Goal: Transaction & Acquisition: Purchase product/service

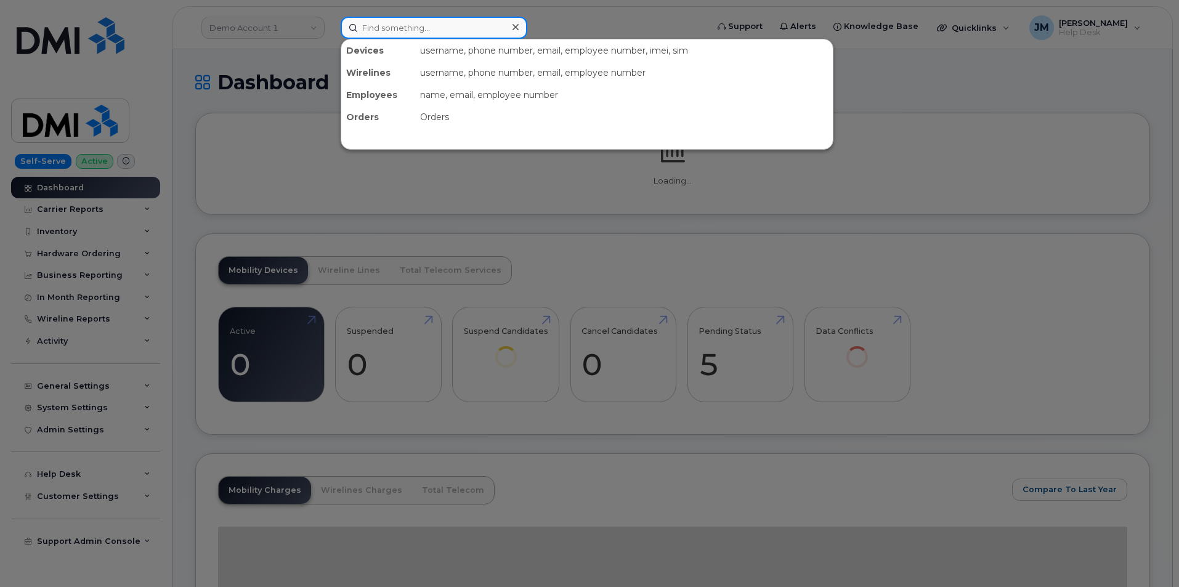
click at [416, 28] on input at bounding box center [434, 28] width 187 height 22
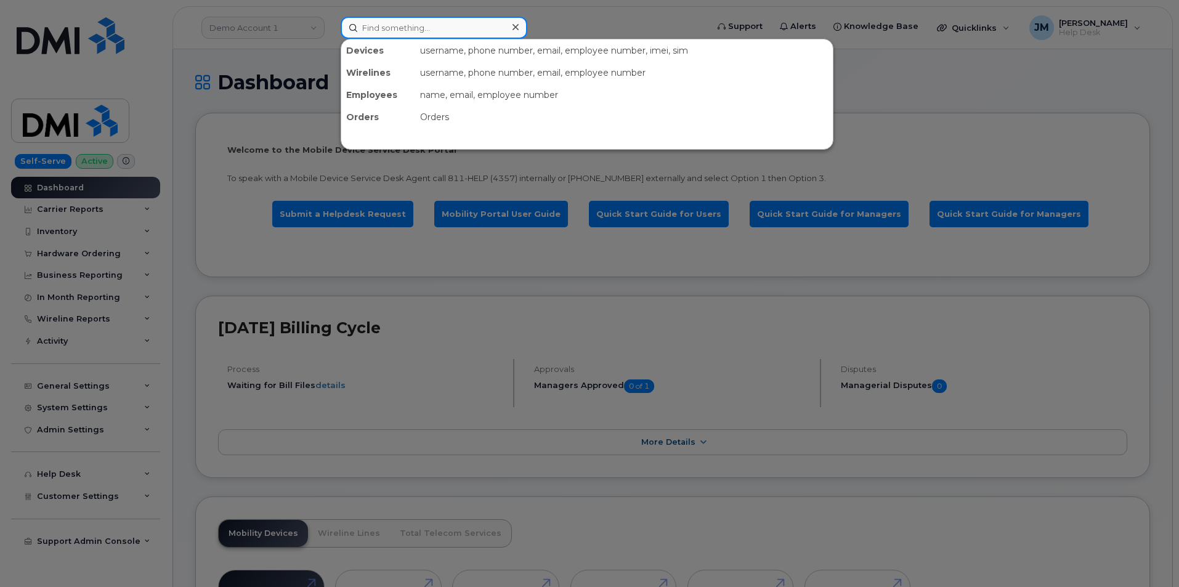
paste input "3613850464"
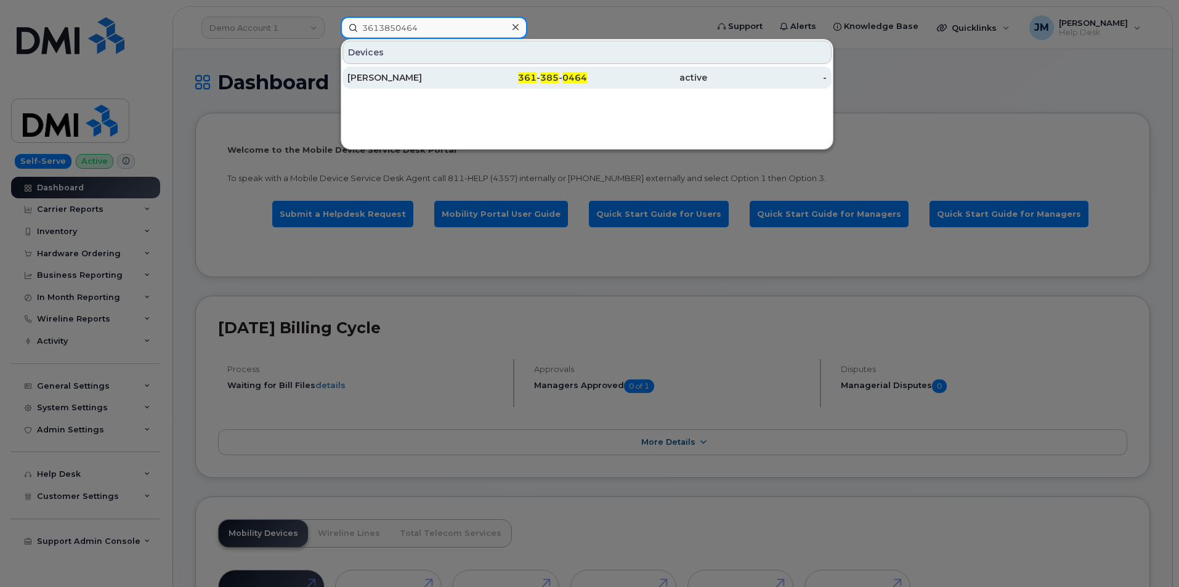
type input "3613850464"
click at [419, 79] on div "RAYMOND ALVARADO" at bounding box center [407, 77] width 120 height 12
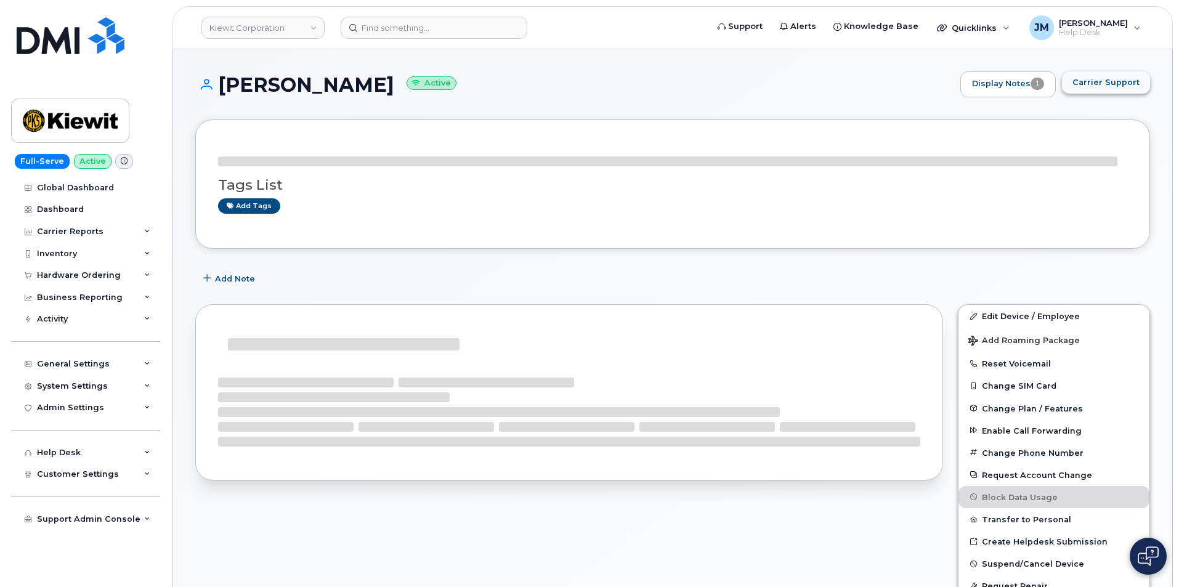
click at [1101, 79] on span "Carrier Support" at bounding box center [1105, 82] width 67 height 12
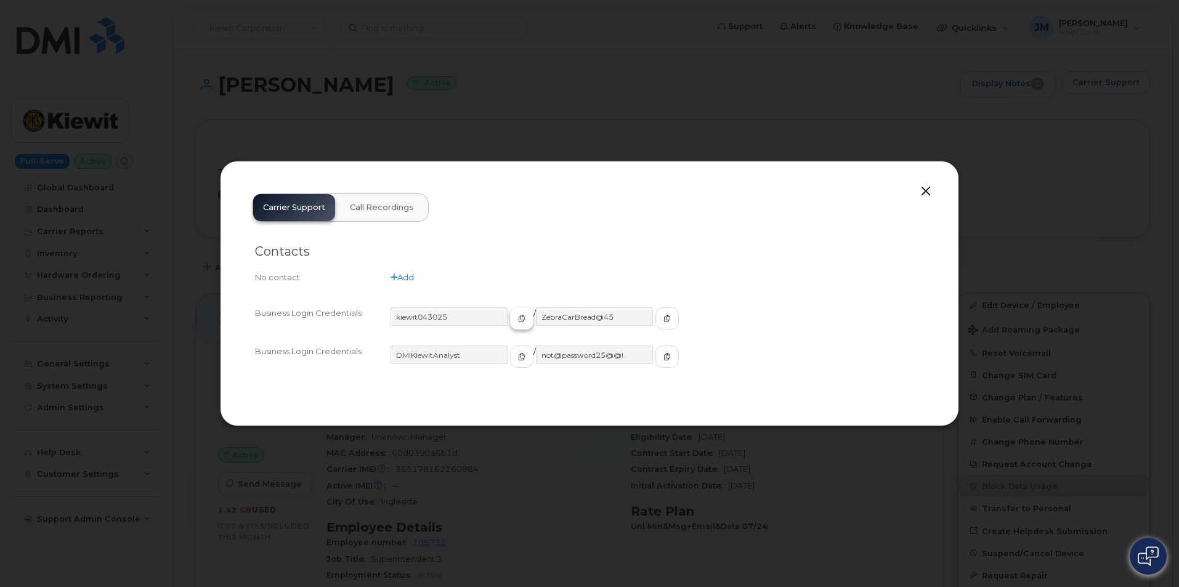
click at [518, 318] on icon "button" at bounding box center [521, 318] width 7 height 7
click at [663, 318] on icon "button" at bounding box center [666, 318] width 7 height 7
click at [926, 193] on button "button" at bounding box center [925, 191] width 18 height 17
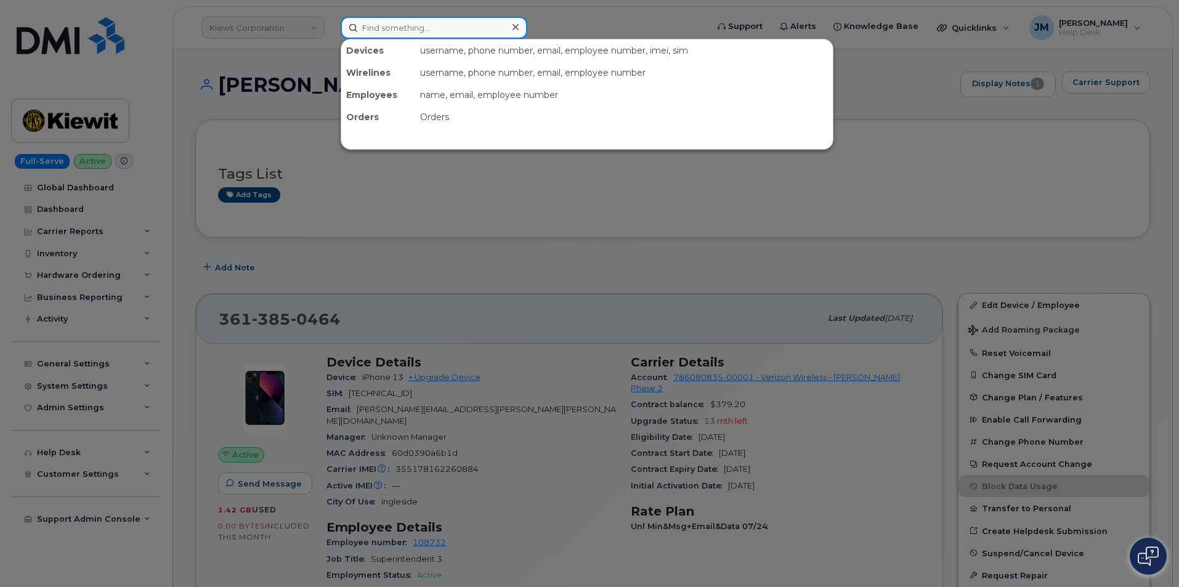
click at [436, 26] on input at bounding box center [434, 28] width 187 height 22
paste input "6197782425"
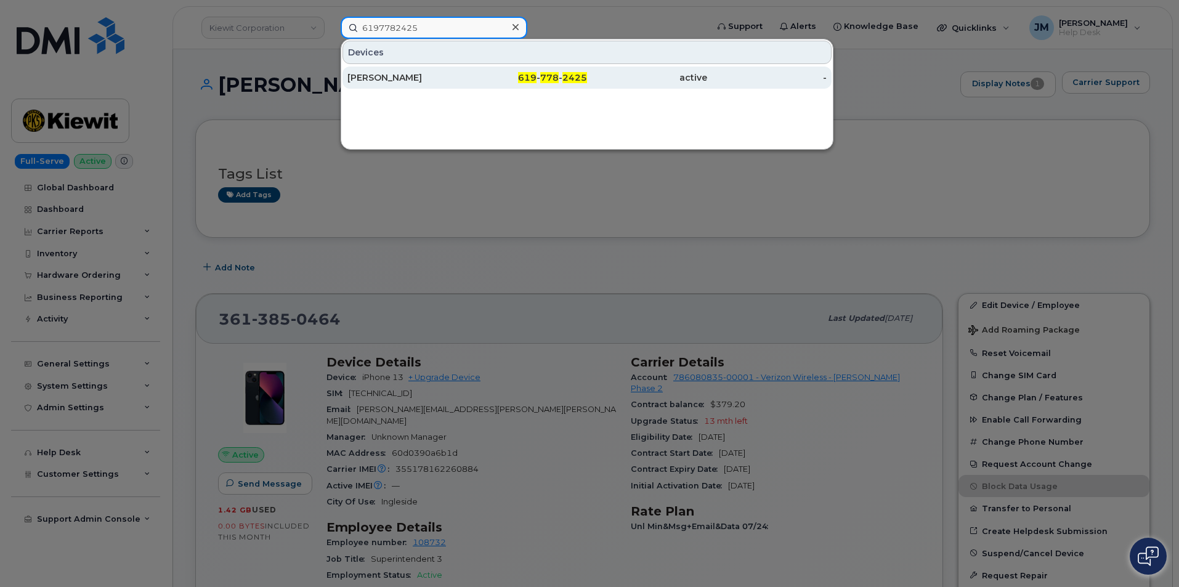
type input "6197782425"
click at [467, 70] on div "SUBHI ABDIN" at bounding box center [527, 78] width 120 height 22
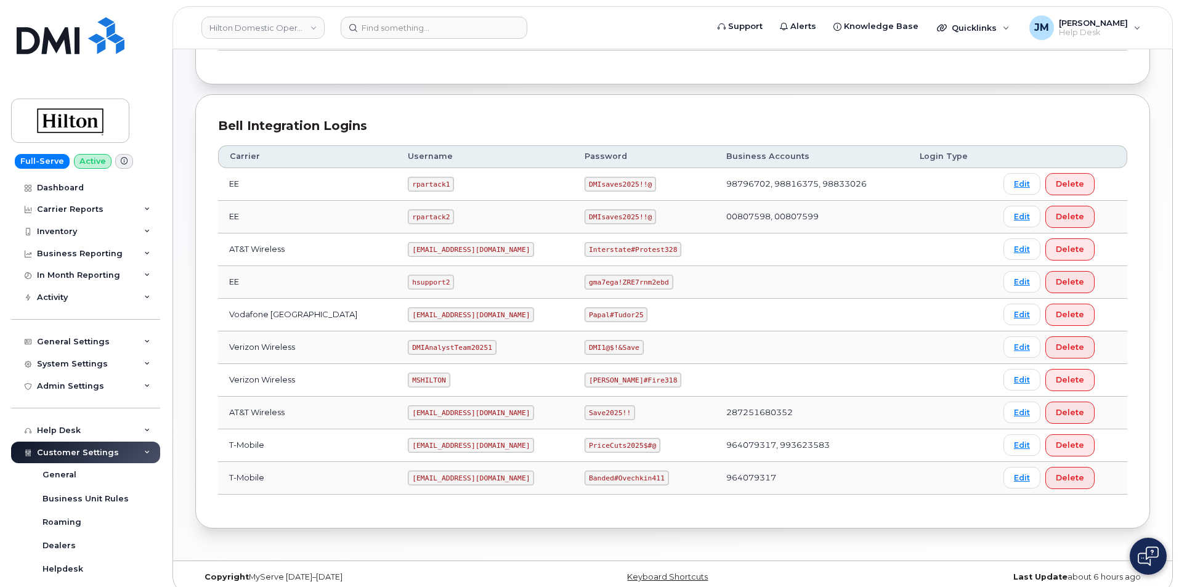
scroll to position [259, 0]
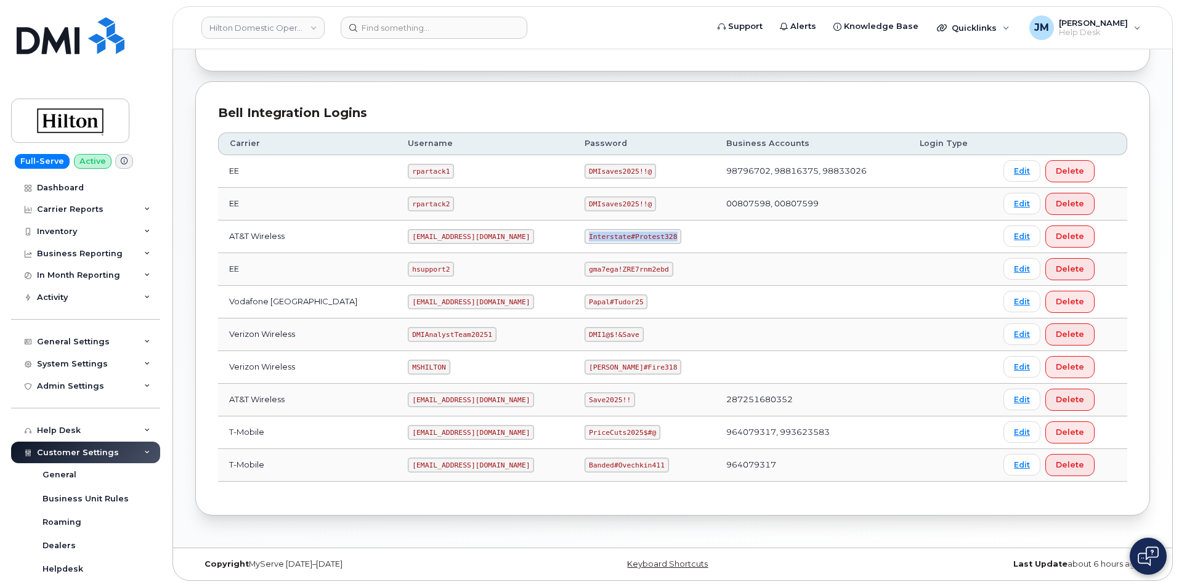
drag, startPoint x: 661, startPoint y: 236, endPoint x: 577, endPoint y: 239, distance: 84.4
click at [584, 239] on code "Interstate#Protest328" at bounding box center [632, 236] width 97 height 15
copy code "Interstate#Protest328"
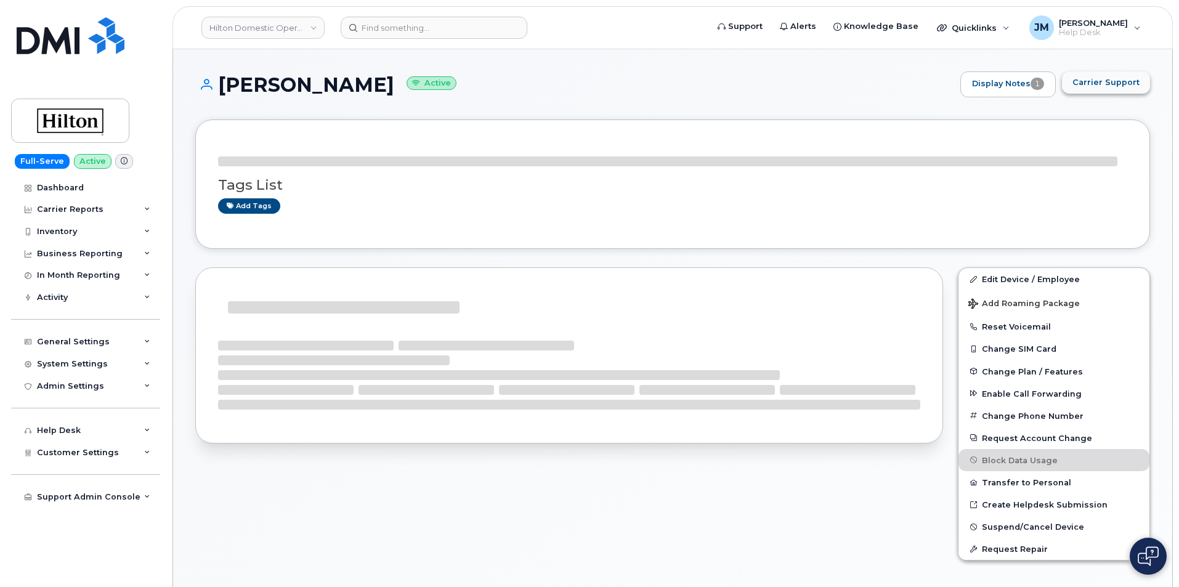
click at [1134, 82] on span "Carrier Support" at bounding box center [1105, 82] width 67 height 12
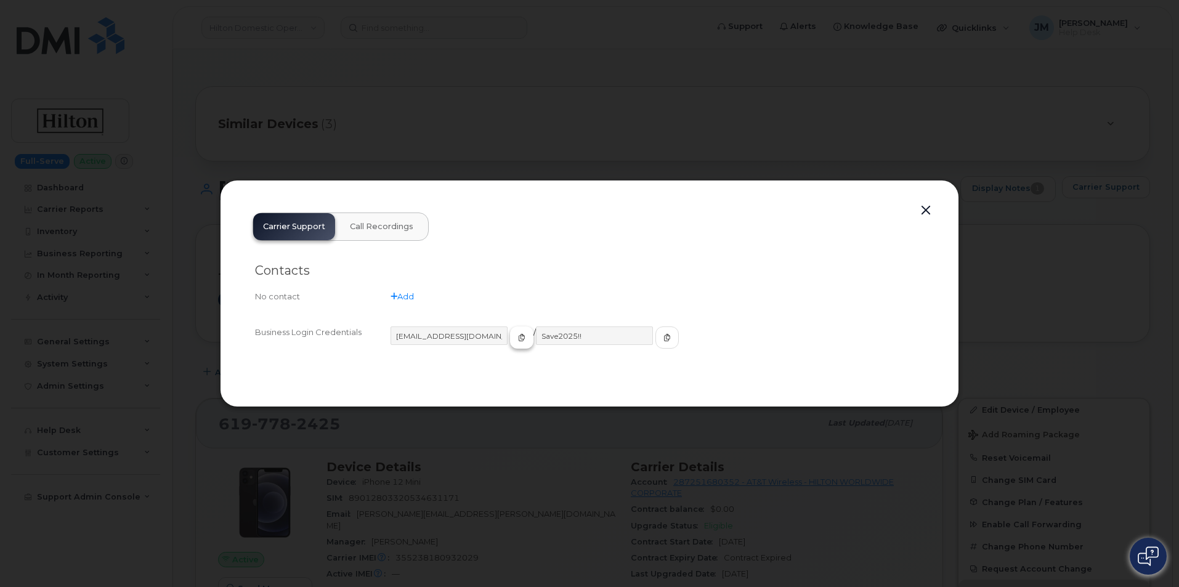
click at [518, 334] on icon "button" at bounding box center [521, 337] width 7 height 7
click at [663, 337] on icon "button" at bounding box center [666, 337] width 7 height 7
click at [518, 340] on icon "button" at bounding box center [521, 337] width 7 height 7
drag, startPoint x: 413, startPoint y: 335, endPoint x: 515, endPoint y: 351, distance: 104.1
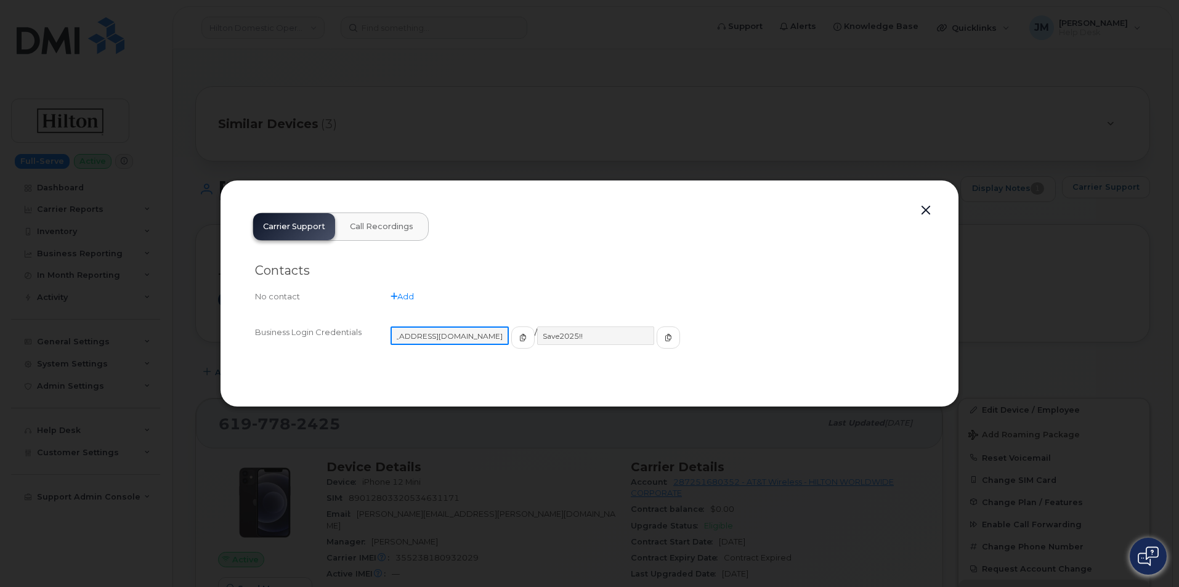
click at [515, 351] on div "ms-invoiceprocessing@dminc.com / Save2025!!" at bounding box center [656, 342] width 533 height 33
click at [360, 84] on div at bounding box center [589, 293] width 1179 height 587
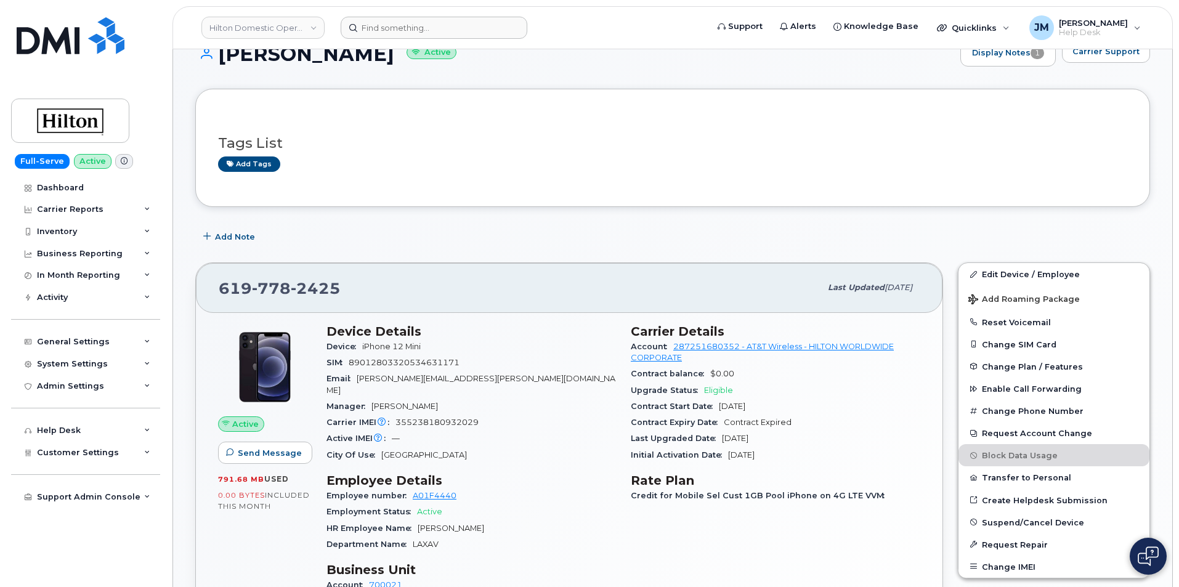
scroll to position [123, 0]
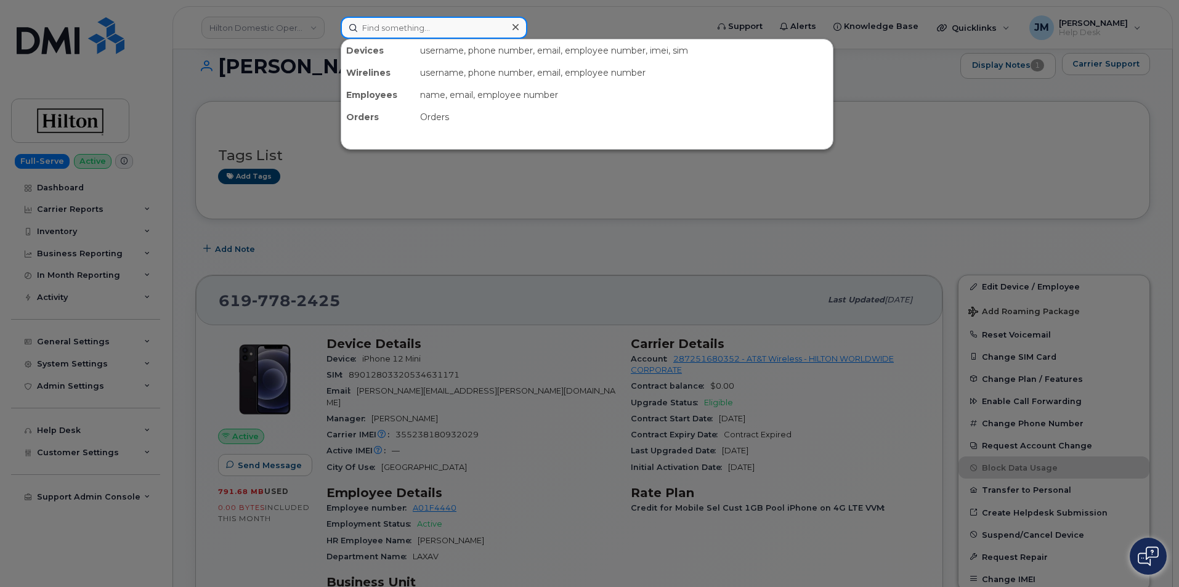
click at [411, 30] on input at bounding box center [434, 28] width 187 height 22
paste input "8179142750"
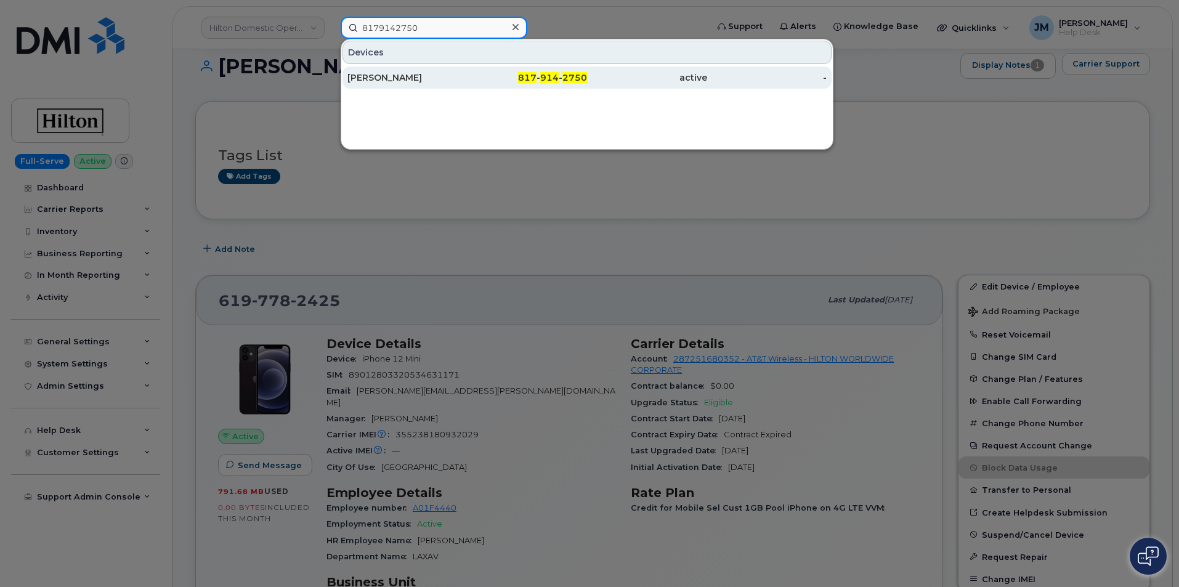
type input "8179142750"
click at [369, 75] on div "TYLER PATRICK" at bounding box center [407, 77] width 120 height 12
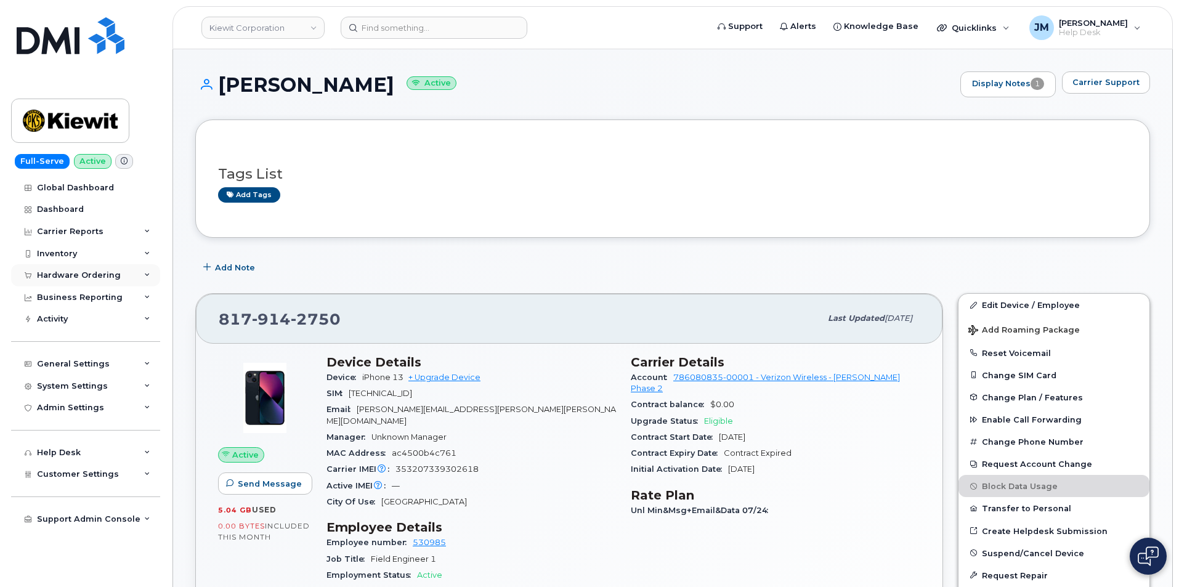
click at [69, 276] on div "Hardware Ordering" at bounding box center [79, 275] width 84 height 10
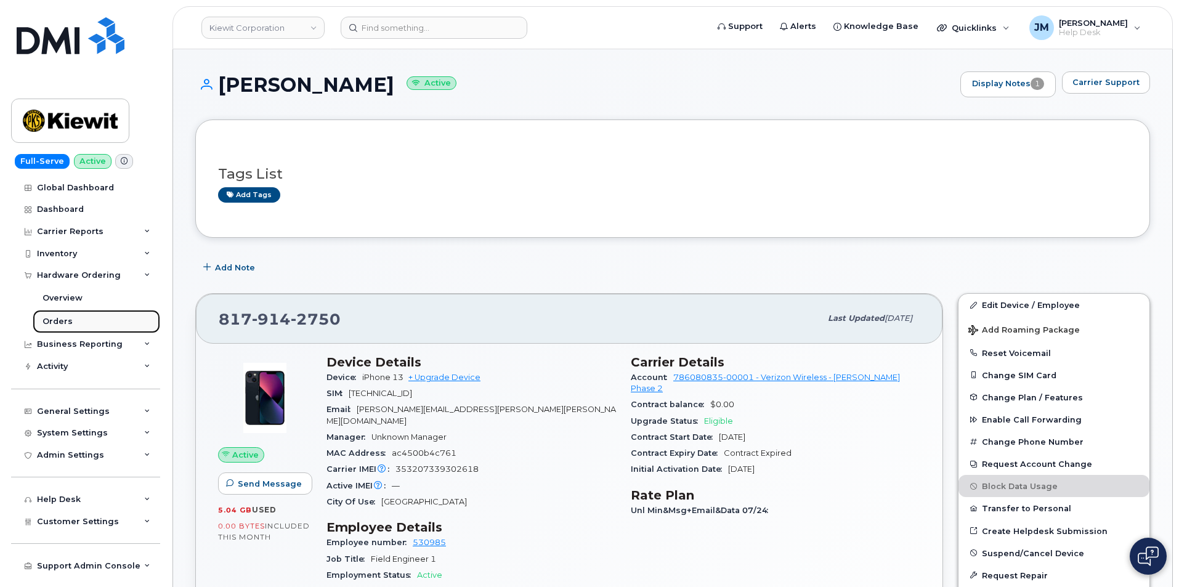
click at [63, 322] on div "Orders" at bounding box center [57, 321] width 30 height 11
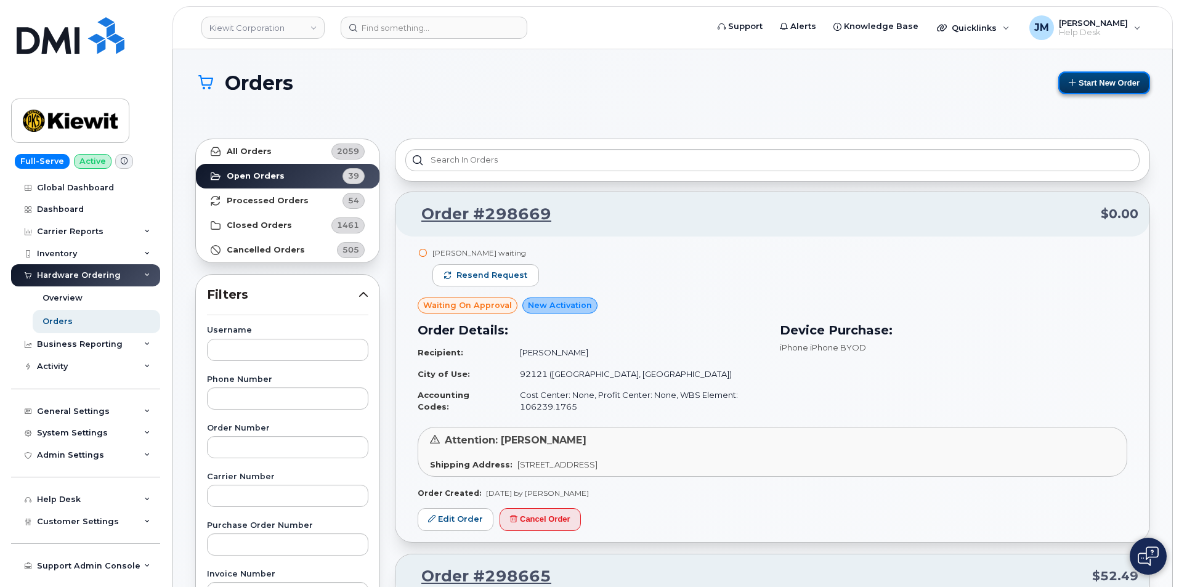
click at [1098, 83] on button "Start New Order" at bounding box center [1104, 82] width 92 height 23
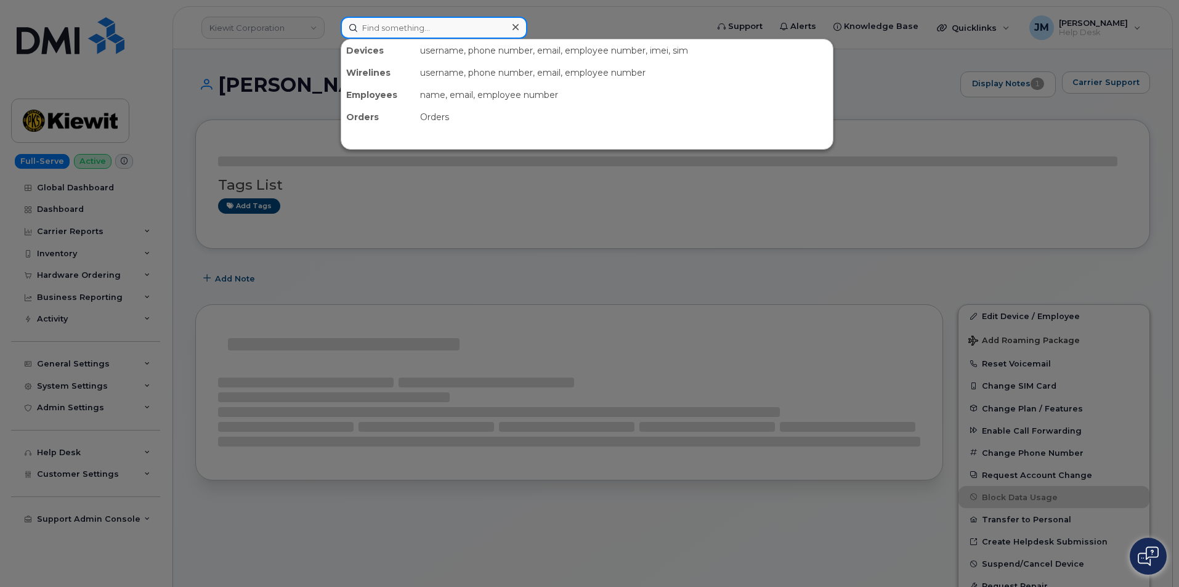
click at [394, 27] on input at bounding box center [434, 28] width 187 height 22
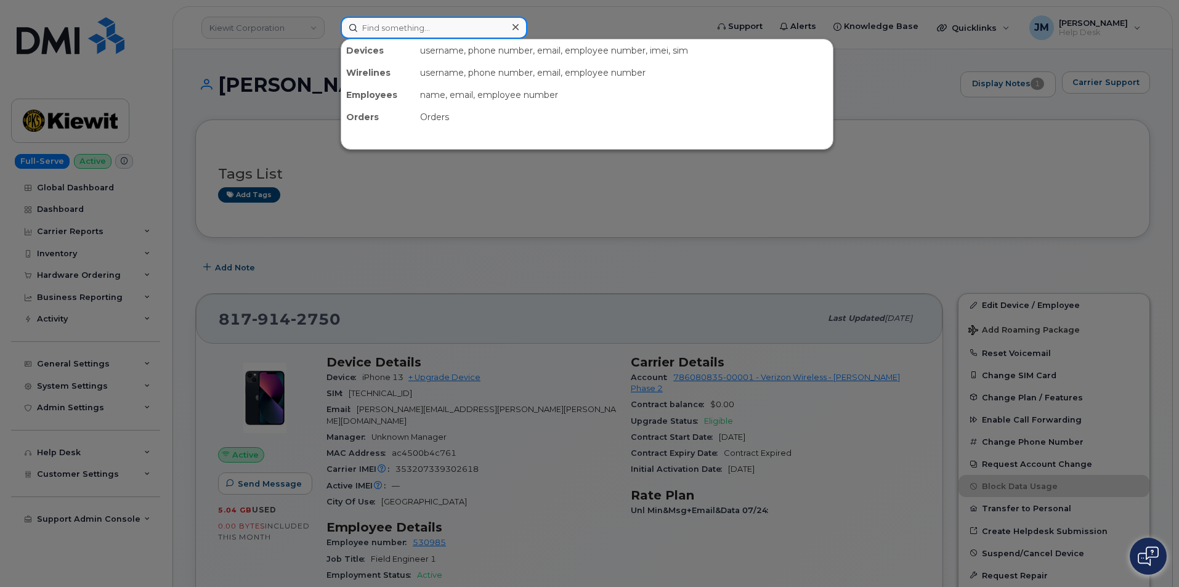
click at [365, 27] on input at bounding box center [434, 28] width 187 height 22
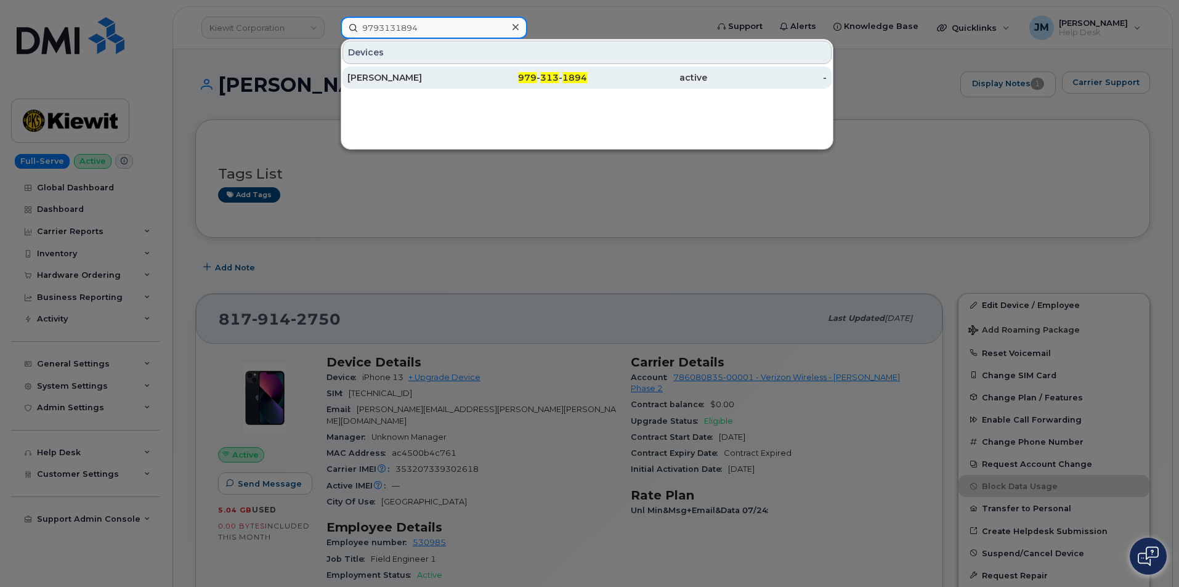
type input "9793131894"
click at [389, 76] on div "[PERSON_NAME]" at bounding box center [407, 77] width 120 height 12
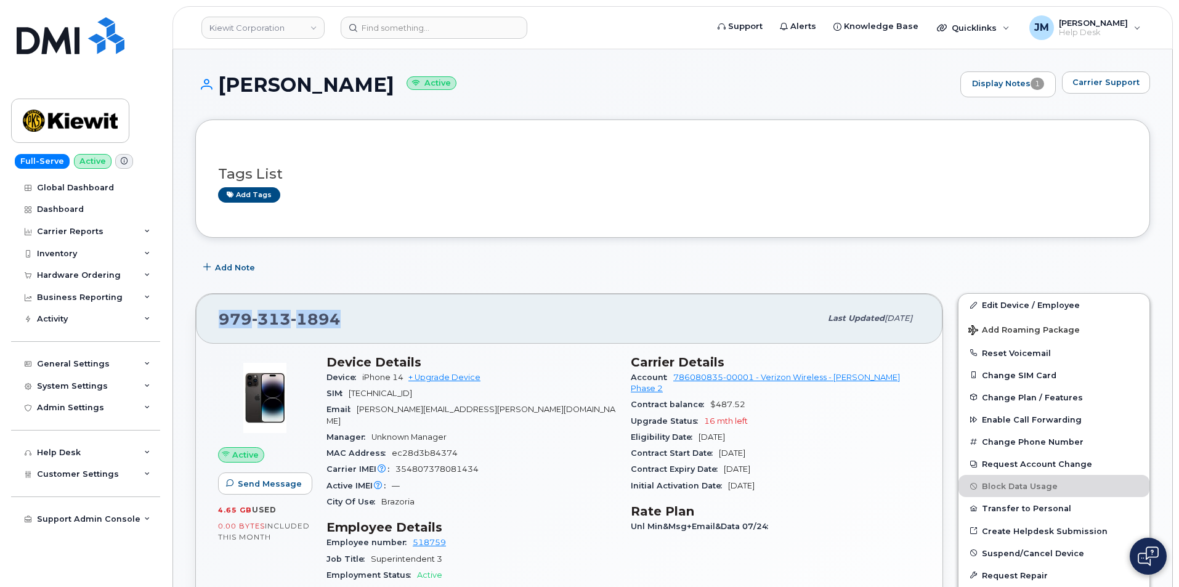
drag, startPoint x: 357, startPoint y: 315, endPoint x: 260, endPoint y: 325, distance: 97.1
click at [208, 314] on div "979 313 1894 Last updated Jul 31, 2025" at bounding box center [569, 318] width 746 height 49
copy span "979 313 1894"
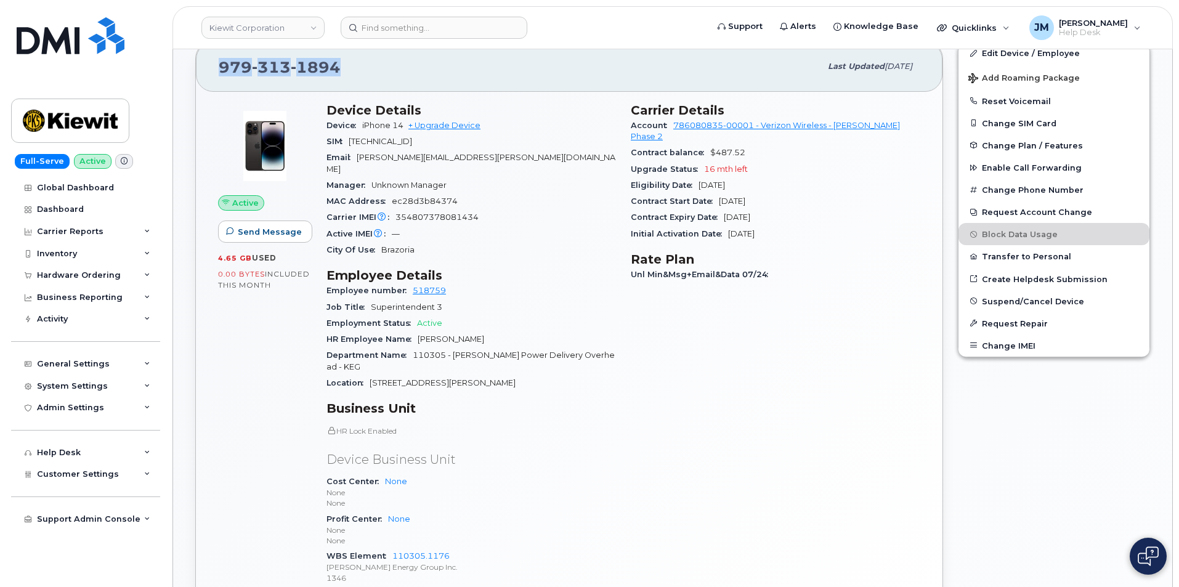
scroll to position [369, 0]
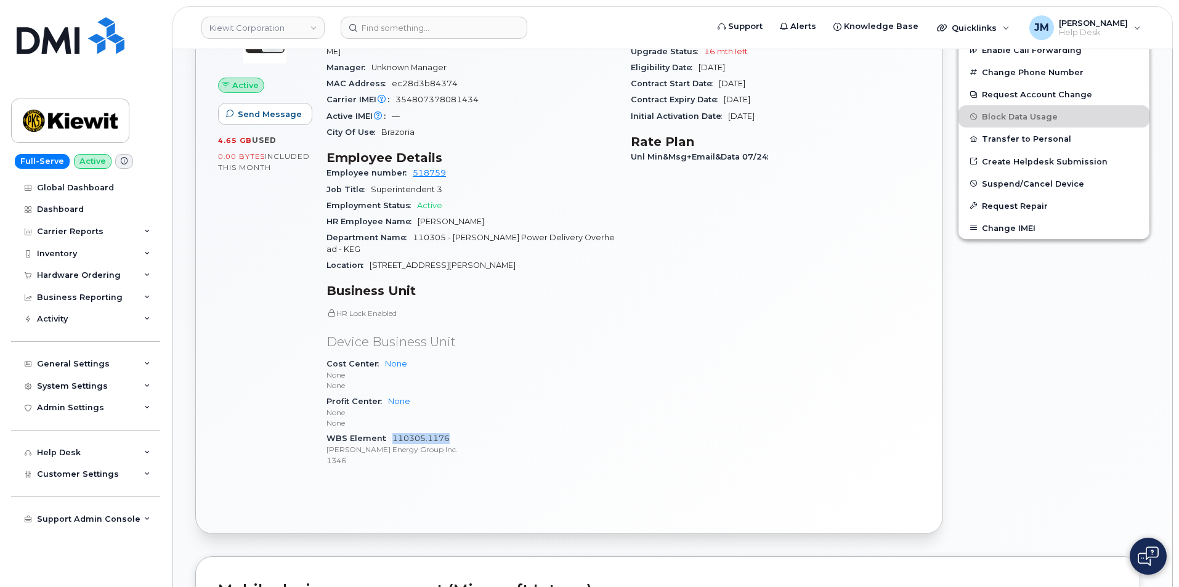
drag, startPoint x: 458, startPoint y: 419, endPoint x: 397, endPoint y: 416, distance: 61.0
click at [391, 430] on div "WBS Element 110305.1176 Kiewit Energy Group Inc. 1346" at bounding box center [470, 449] width 289 height 38
copy link "110305.1176"
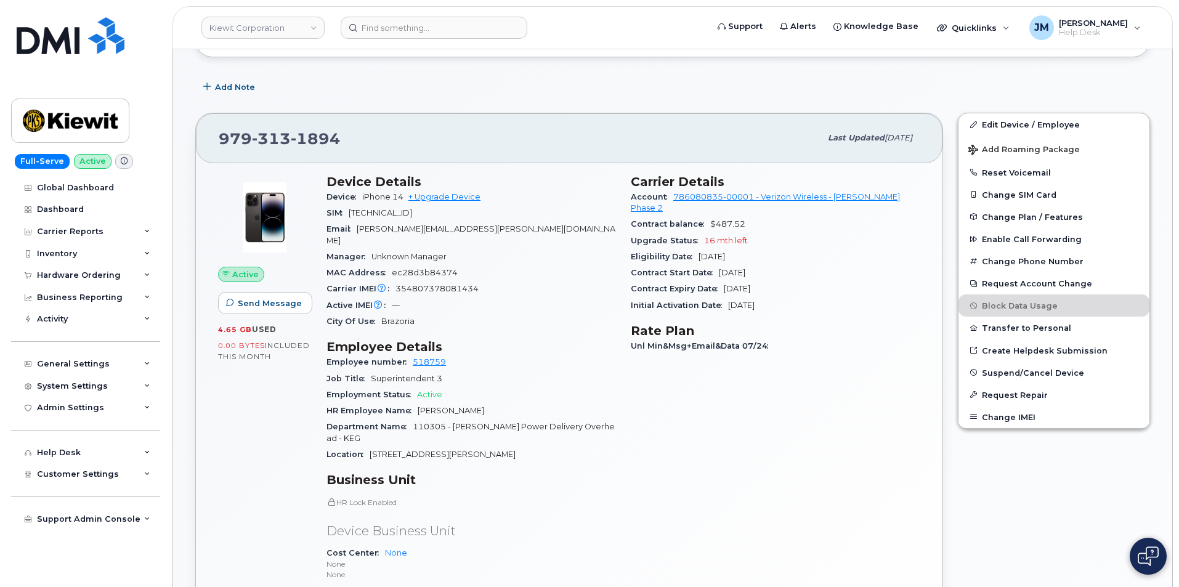
scroll to position [62, 0]
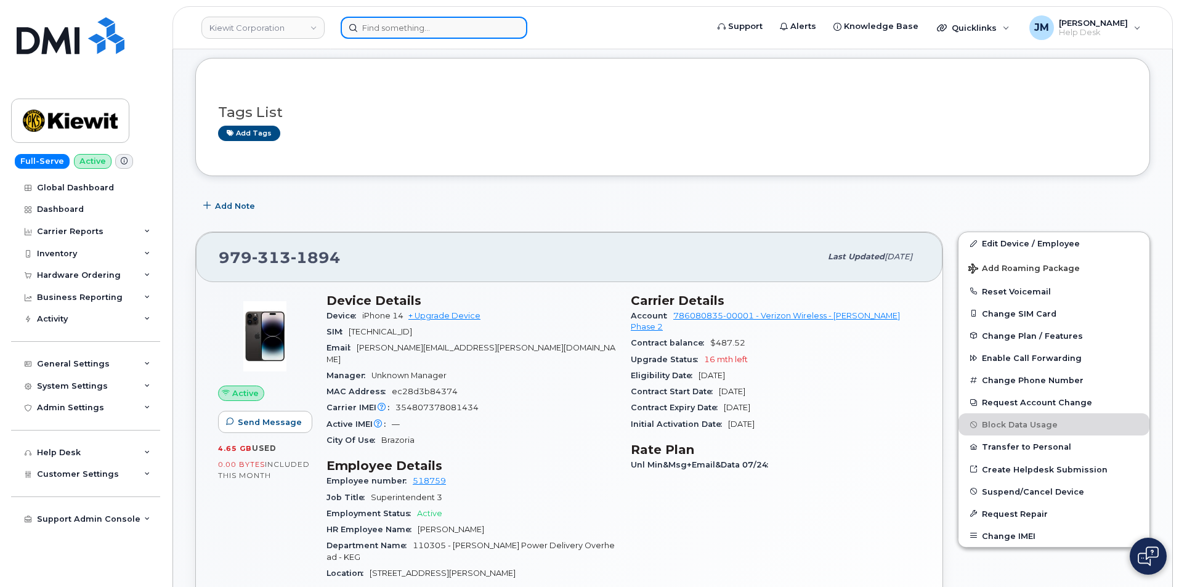
click at [421, 26] on input at bounding box center [434, 28] width 187 height 22
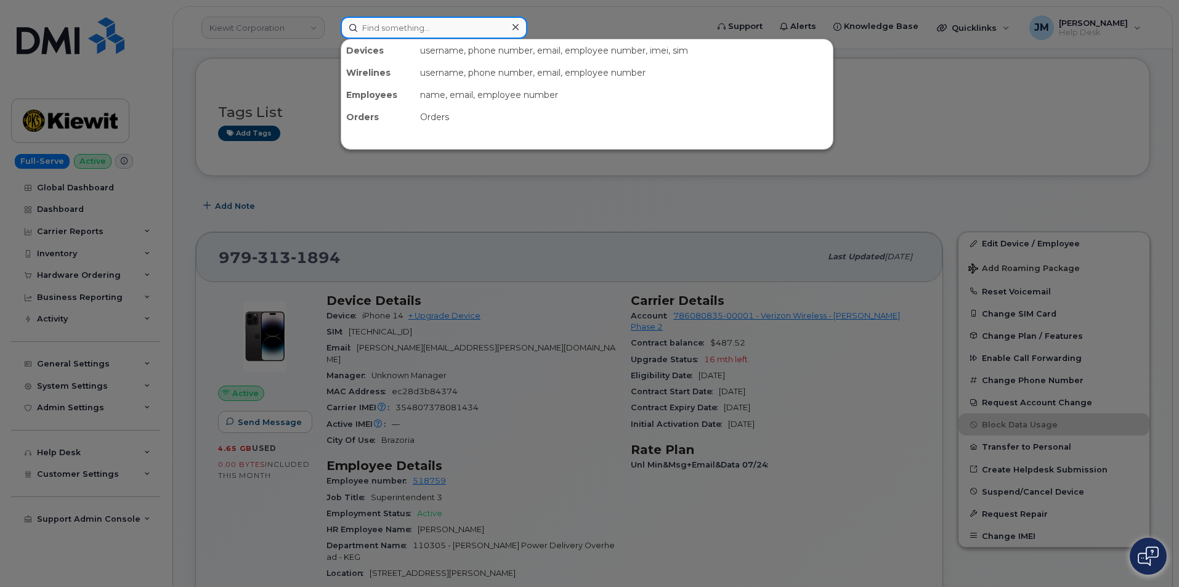
paste input "8179142750"
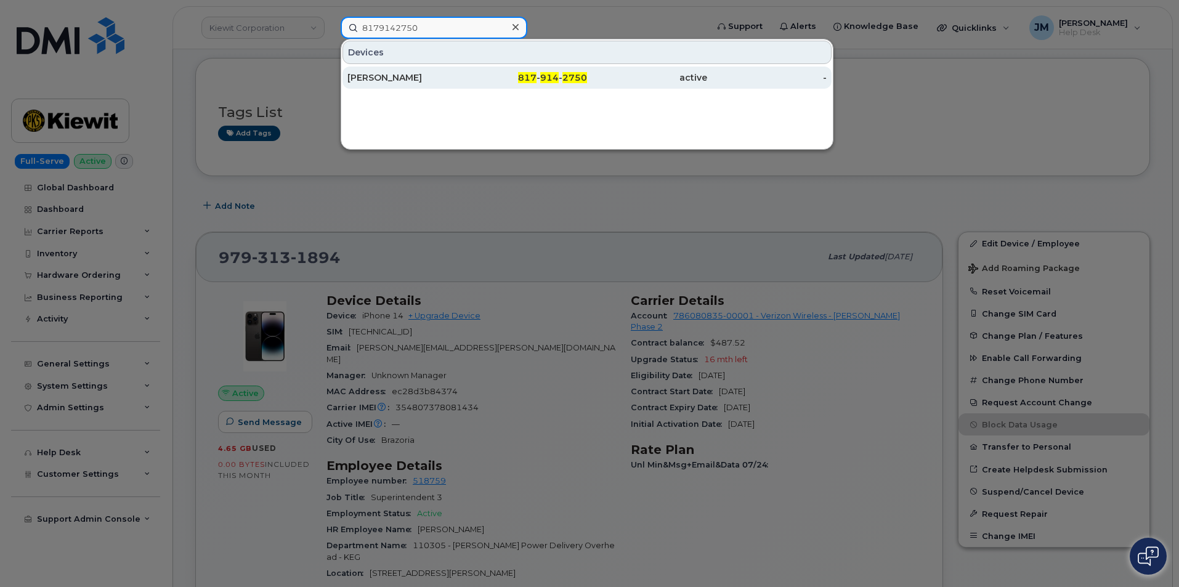
type input "8179142750"
click at [406, 76] on div "TYLER PATRICK" at bounding box center [407, 77] width 120 height 12
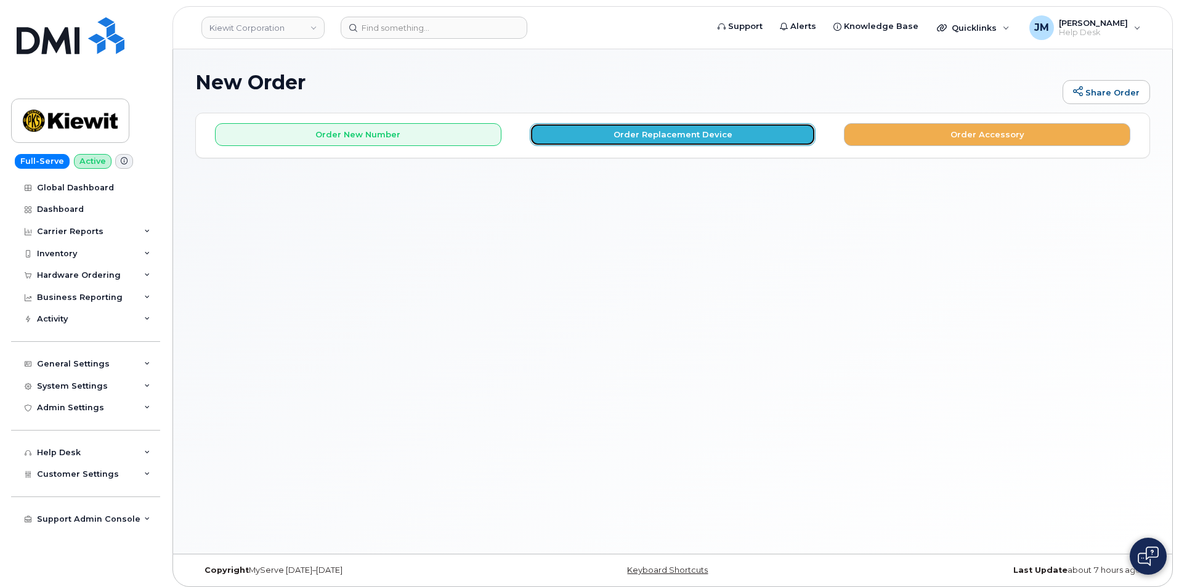
click at [703, 137] on button "Order Replacement Device" at bounding box center [673, 134] width 286 height 23
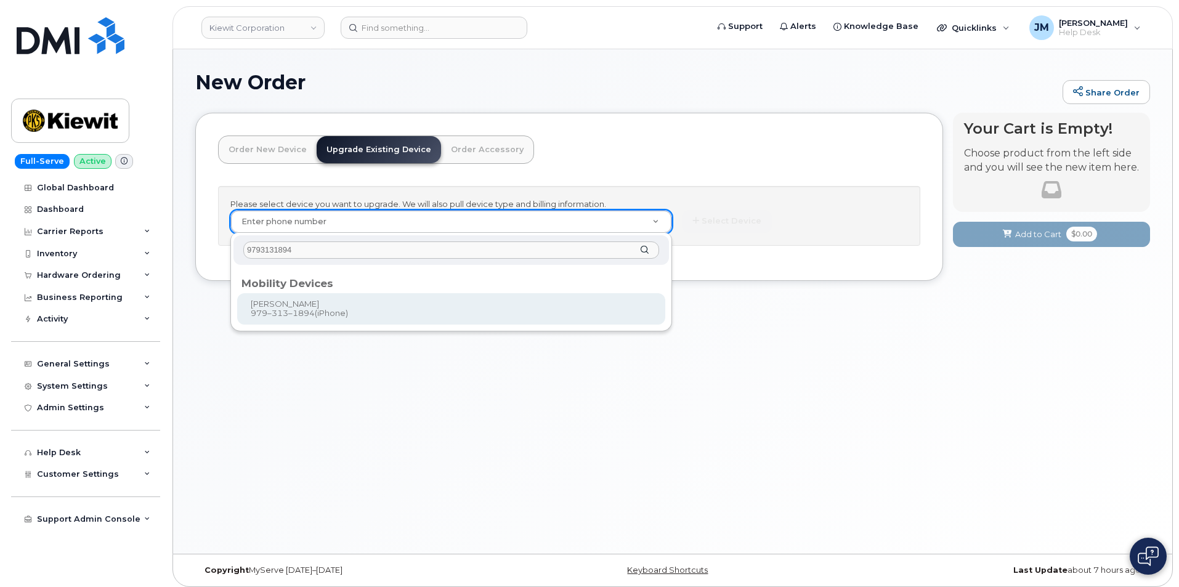
type input "9793131894"
type input "1174904"
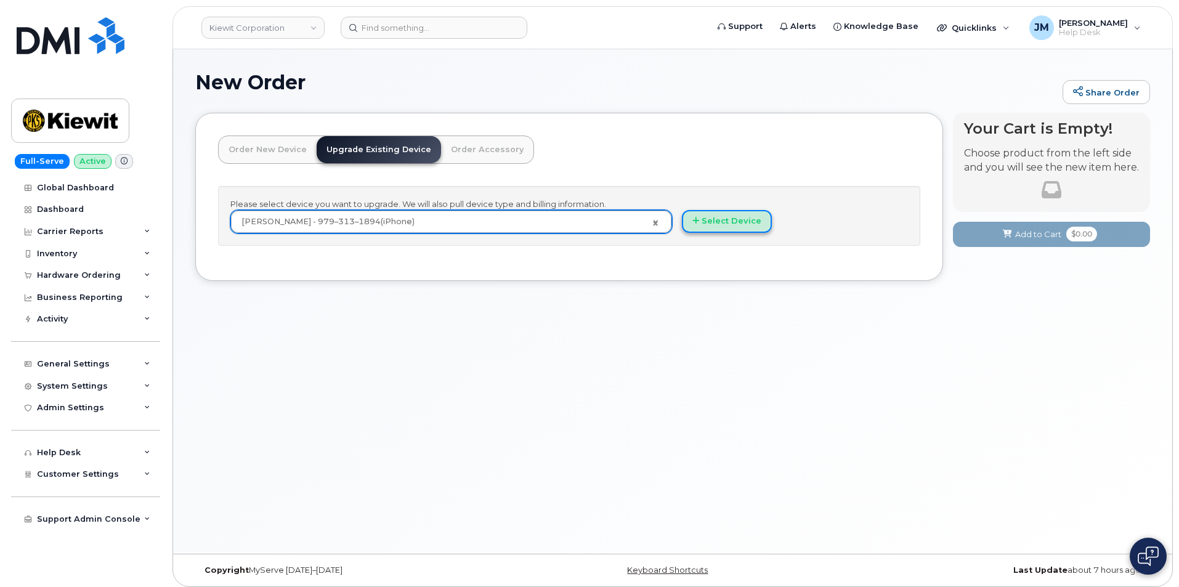
click at [724, 210] on button "Select Device" at bounding box center [727, 221] width 90 height 23
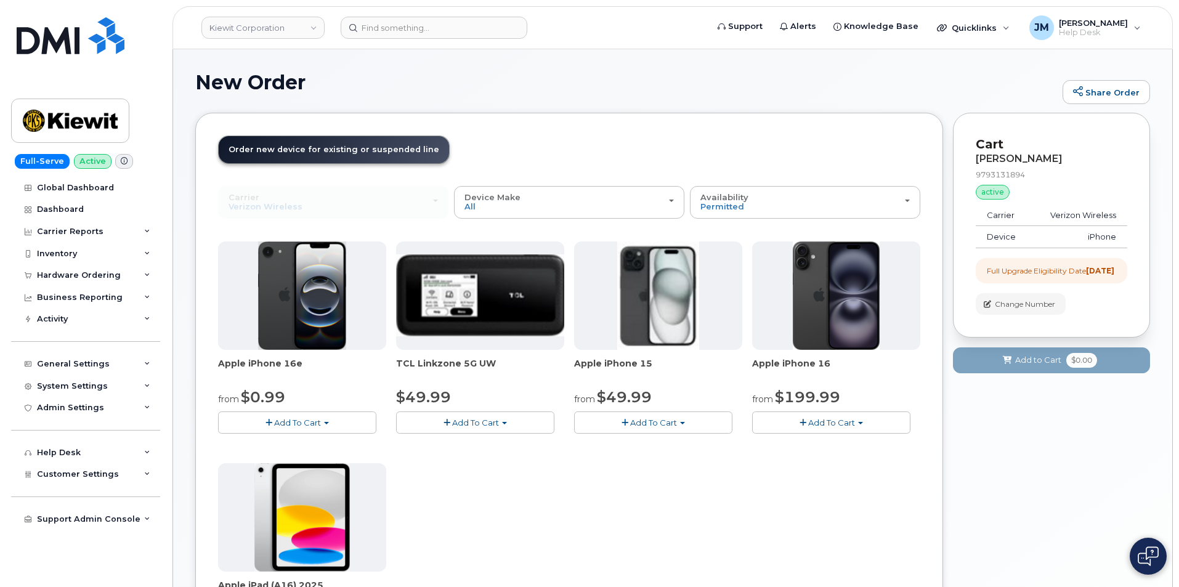
click at [650, 422] on span "Add To Cart" at bounding box center [653, 423] width 47 height 10
click at [639, 442] on link "$49.99 - 2 Year Upgrade (128GB)" at bounding box center [657, 445] width 160 height 15
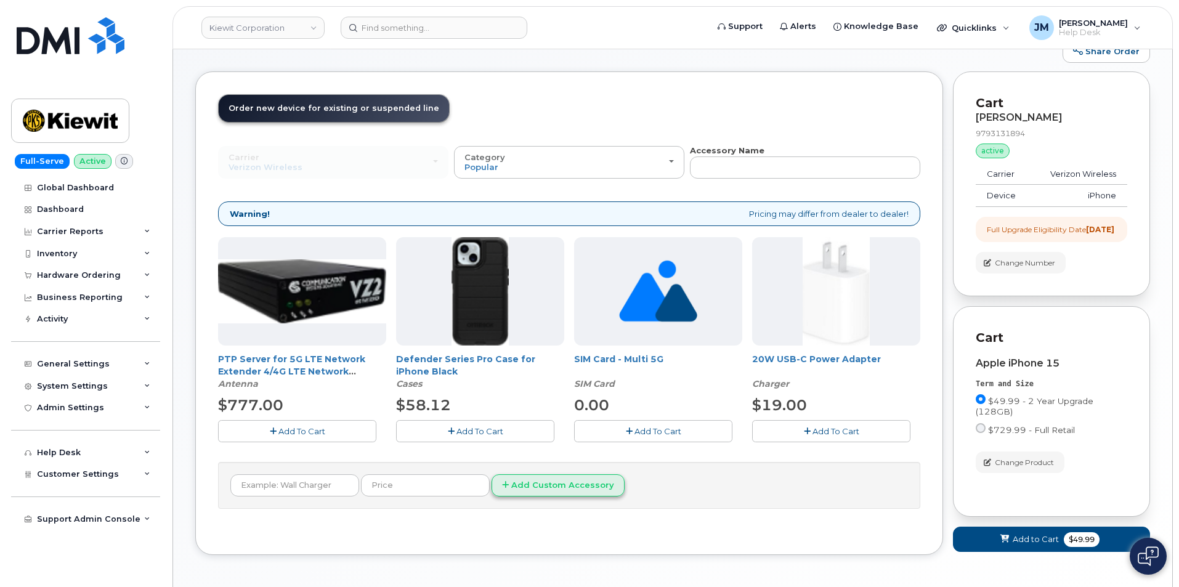
scroll to position [62, 0]
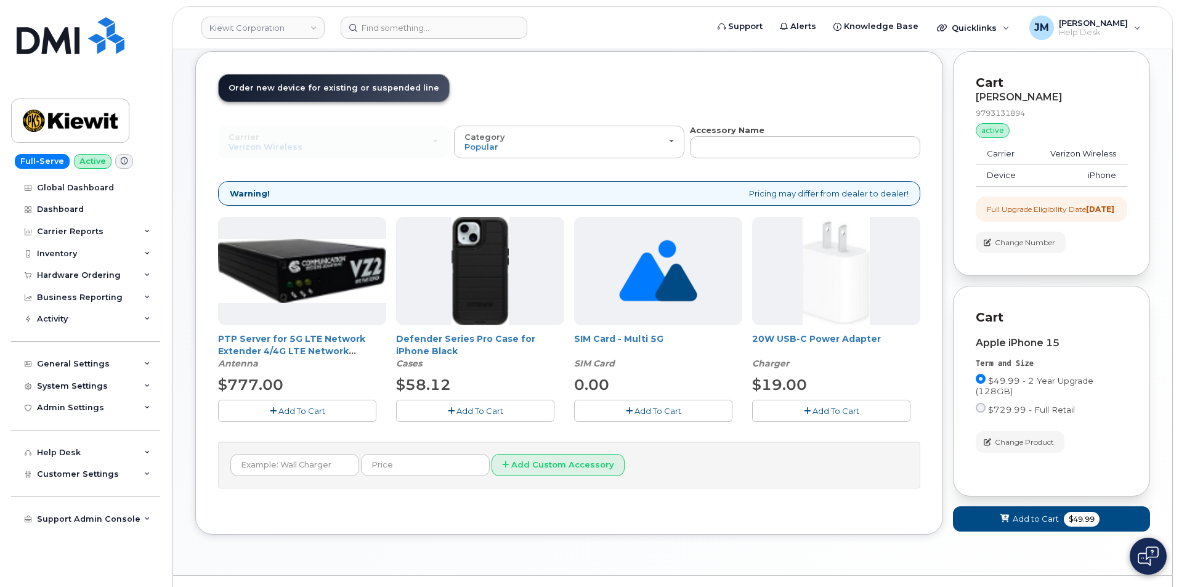
click at [476, 410] on span "Add To Cart" at bounding box center [479, 411] width 47 height 10
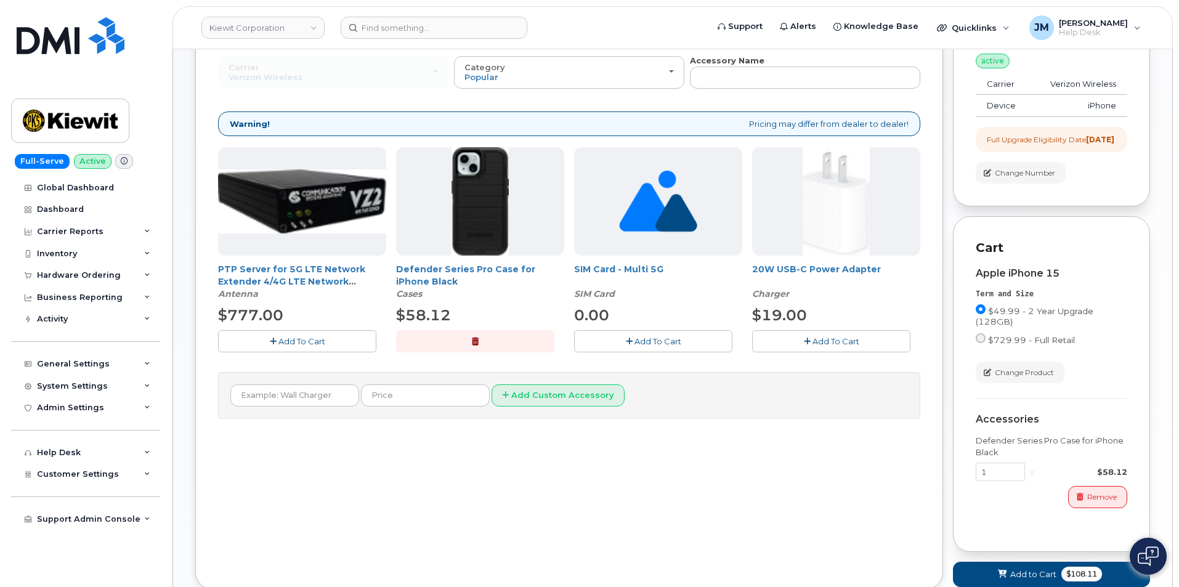
scroll to position [224, 0]
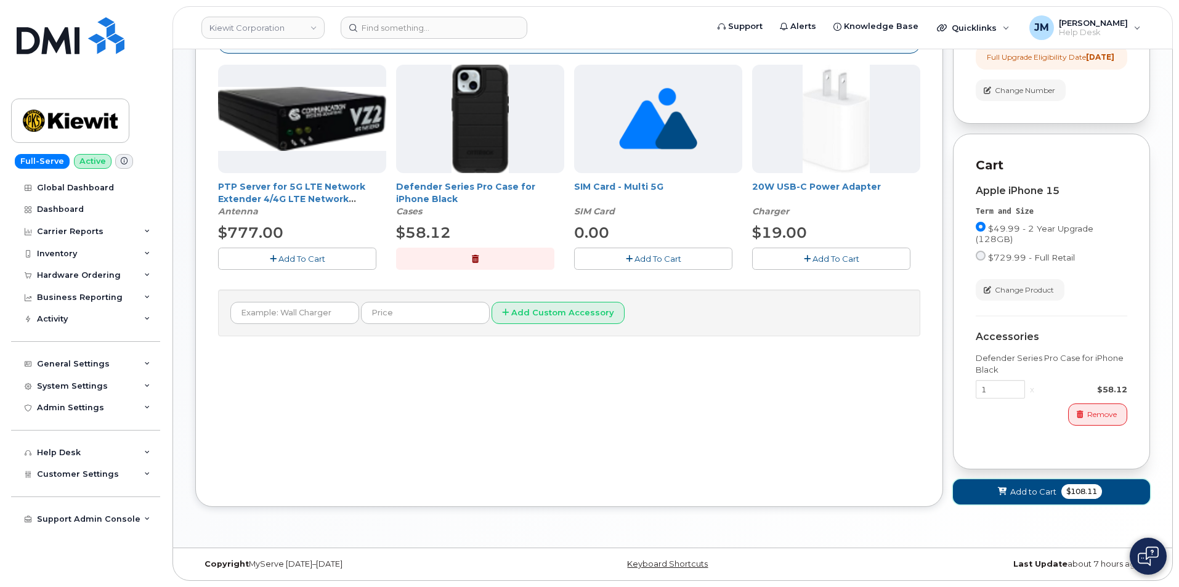
click at [1028, 490] on span "Add to Cart" at bounding box center [1033, 492] width 46 height 12
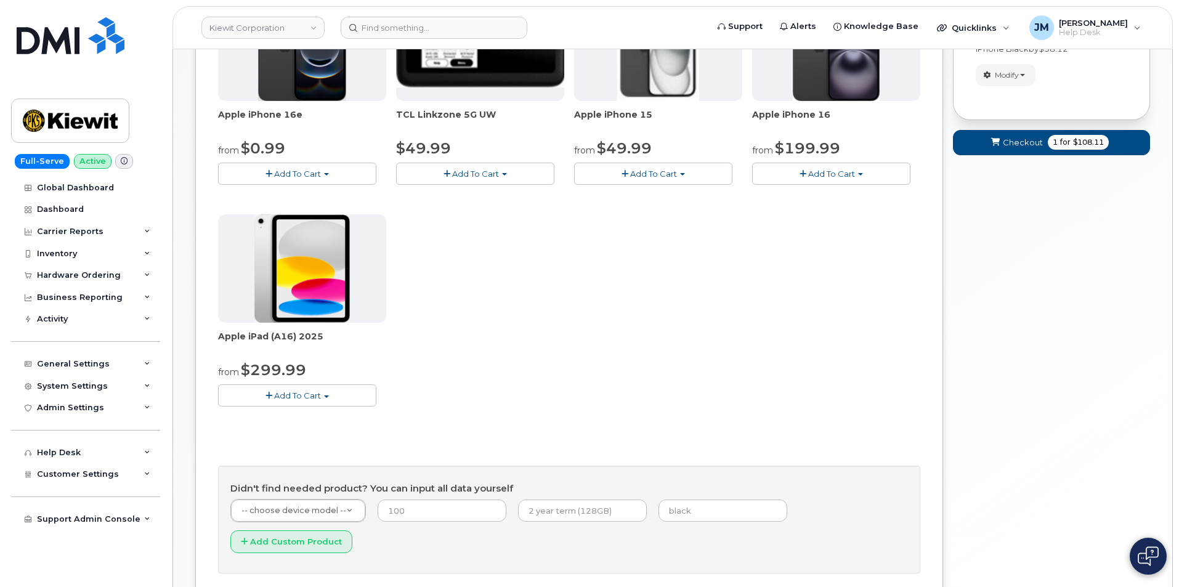
scroll to position [135, 0]
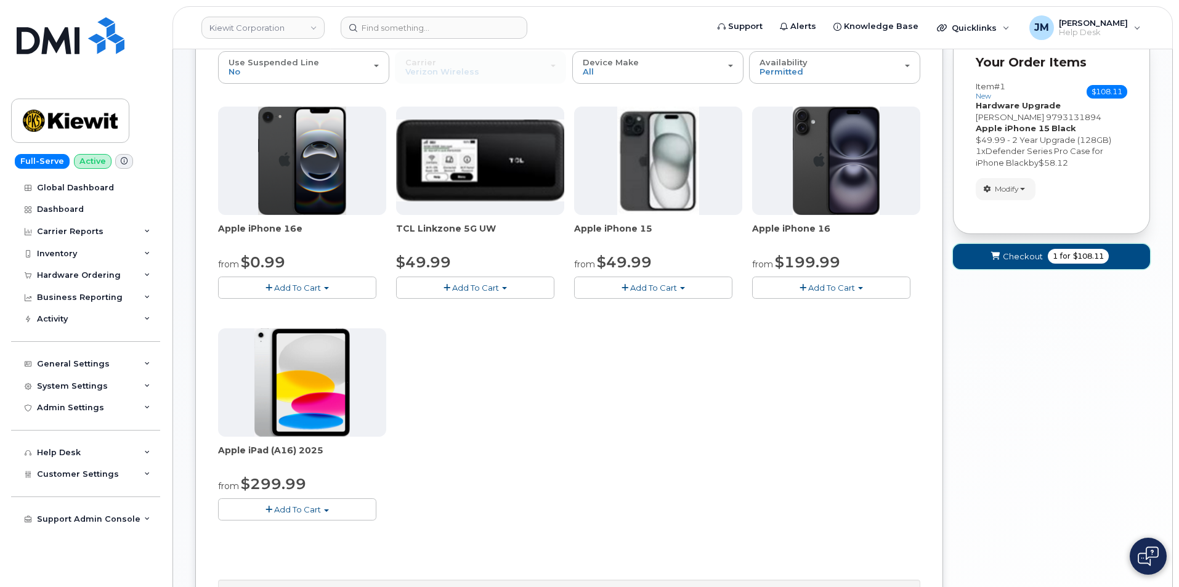
click at [1034, 254] on span "Checkout" at bounding box center [1023, 257] width 40 height 12
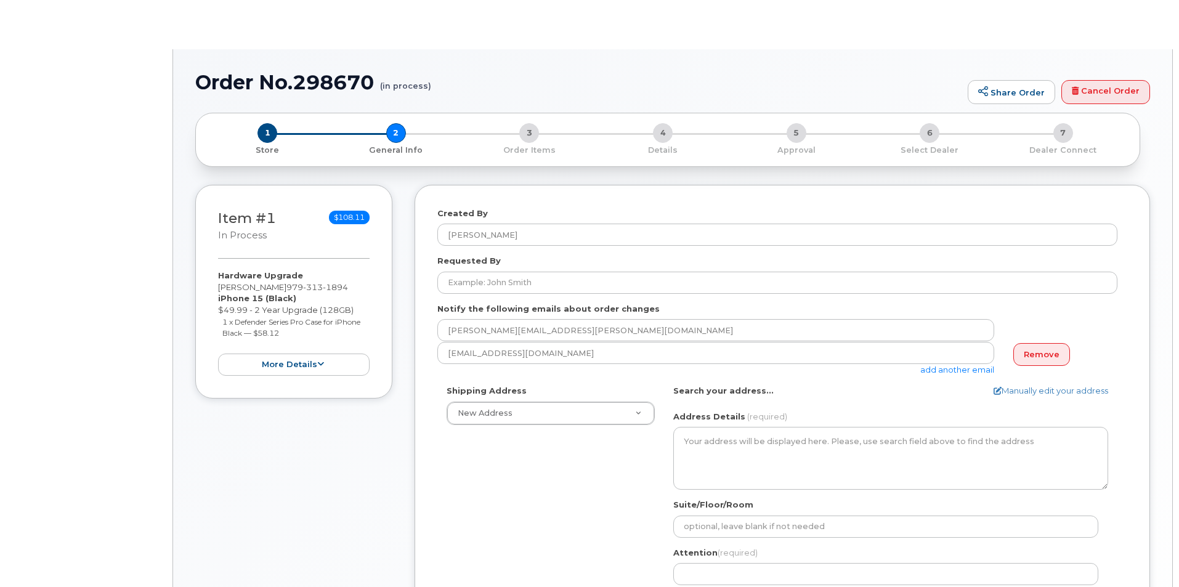
select select
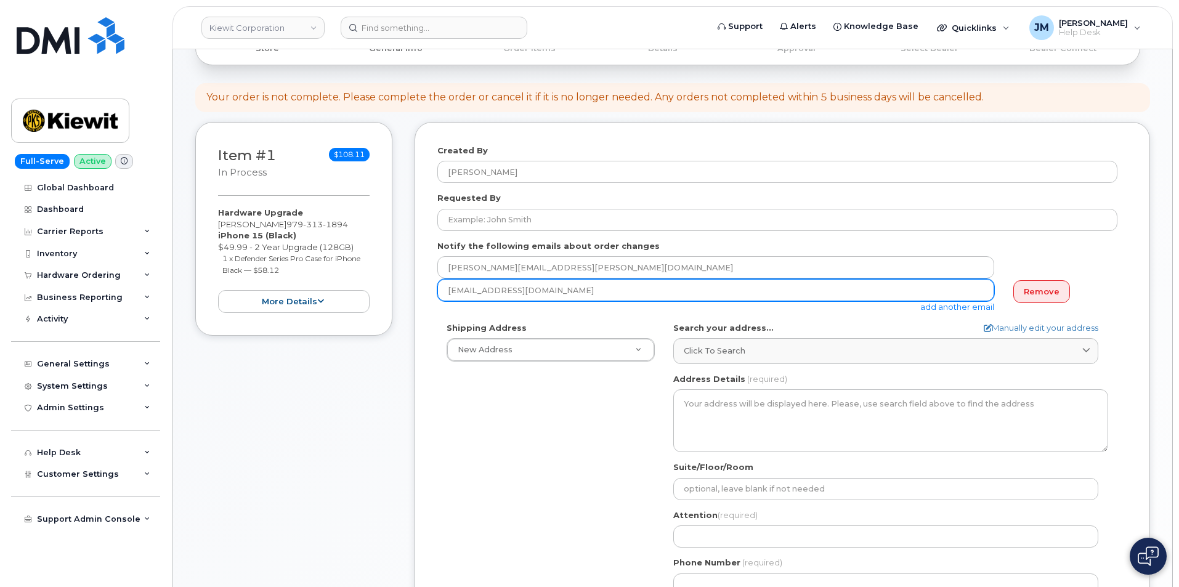
scroll to position [123, 0]
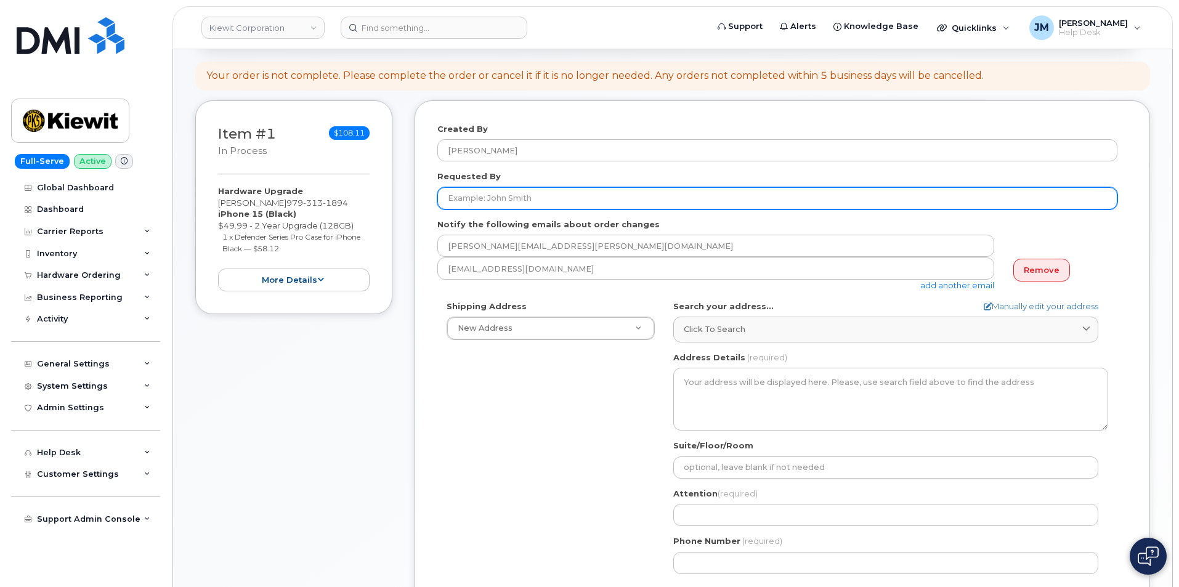
click at [478, 196] on input "Requested By" at bounding box center [777, 198] width 680 height 22
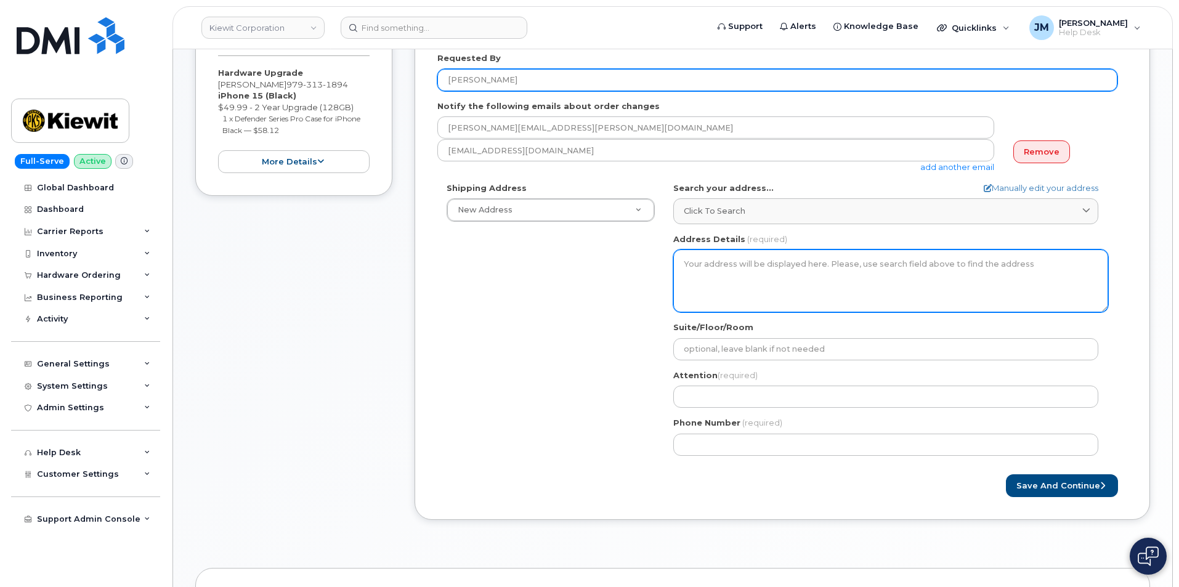
scroll to position [246, 0]
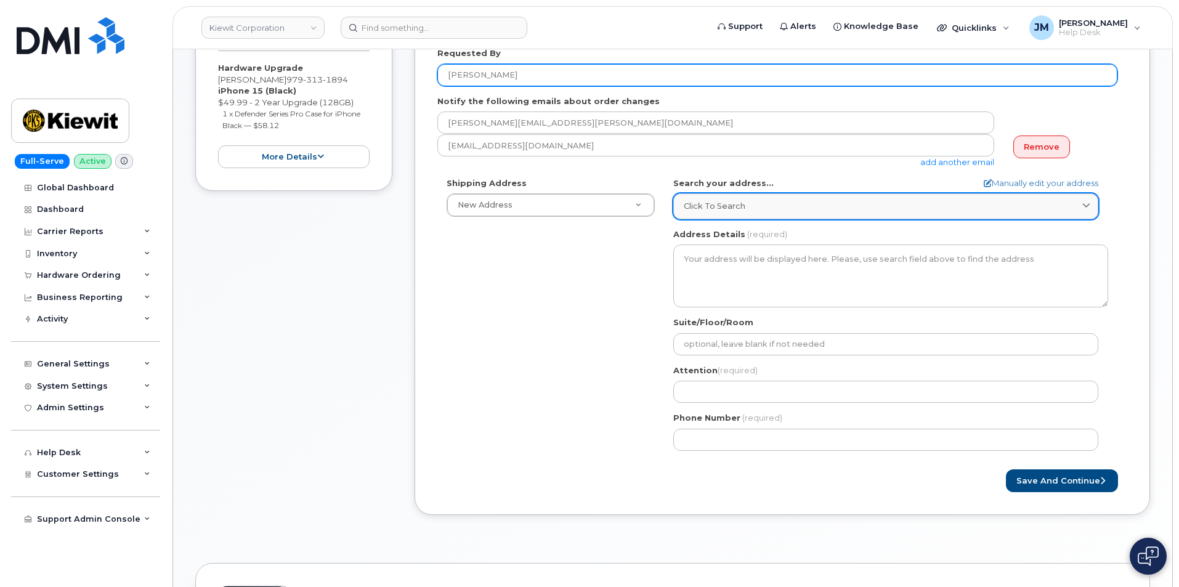
type input "[PERSON_NAME]"
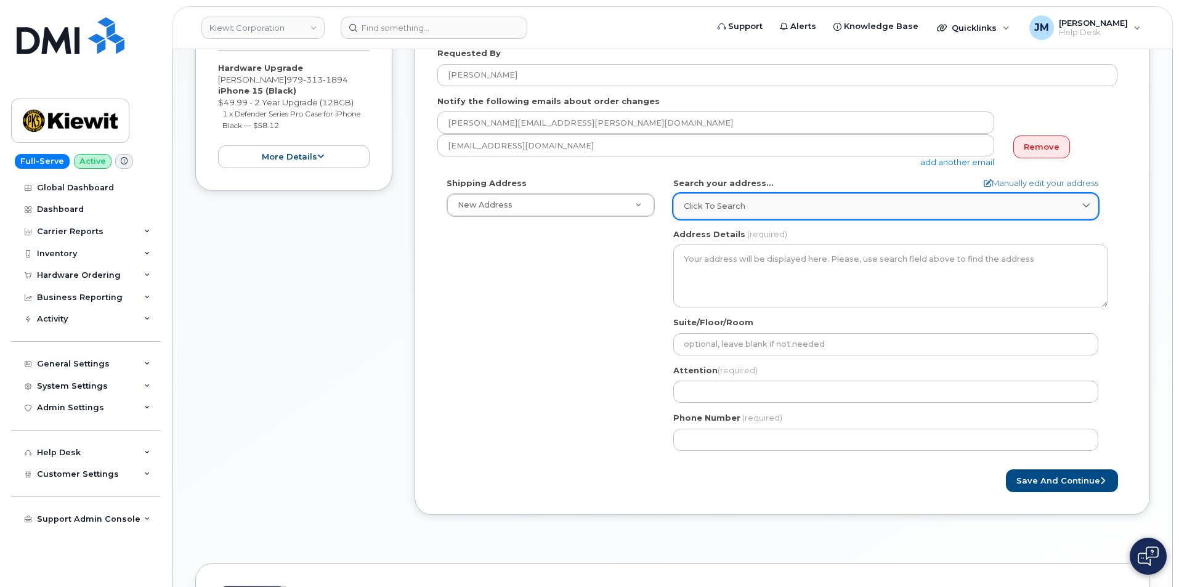
click at [738, 209] on span "Click to search" at bounding box center [715, 206] width 62 height 12
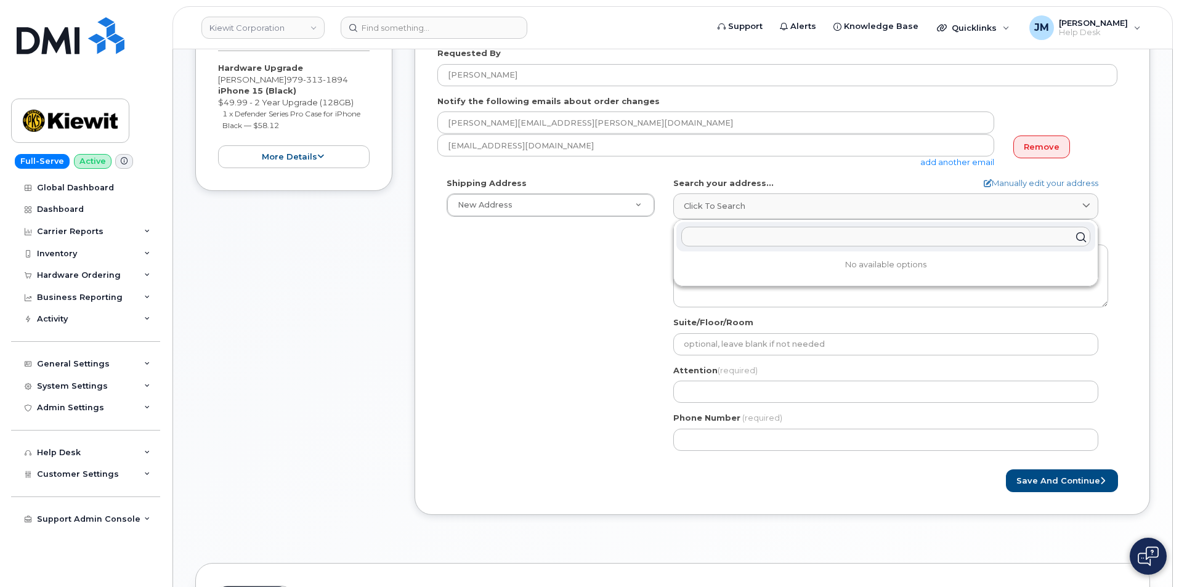
click at [730, 239] on input "text" at bounding box center [885, 237] width 409 height 20
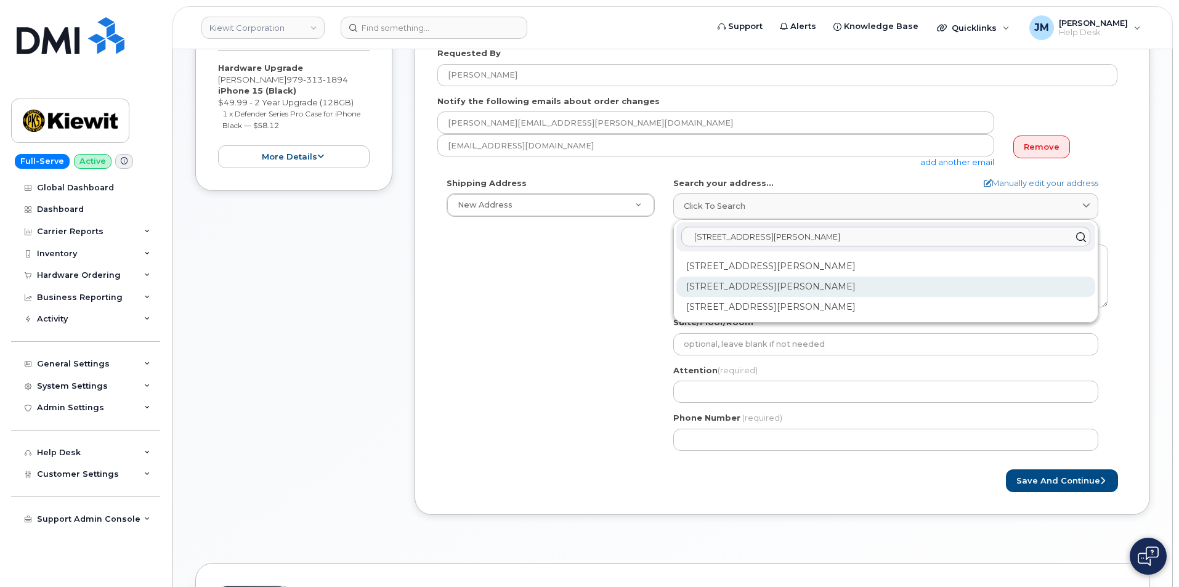
type input "[STREET_ADDRESS][PERSON_NAME]"
click at [843, 285] on div "[STREET_ADDRESS][PERSON_NAME]" at bounding box center [885, 287] width 419 height 20
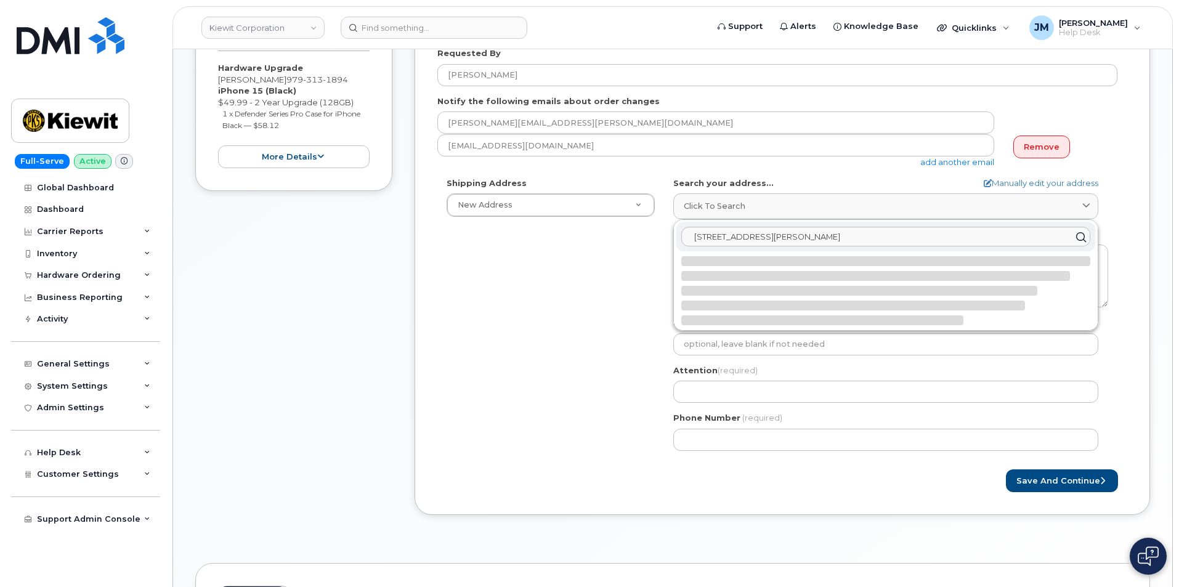
select select
type textarea "[STREET_ADDRESS][PERSON_NAME]"
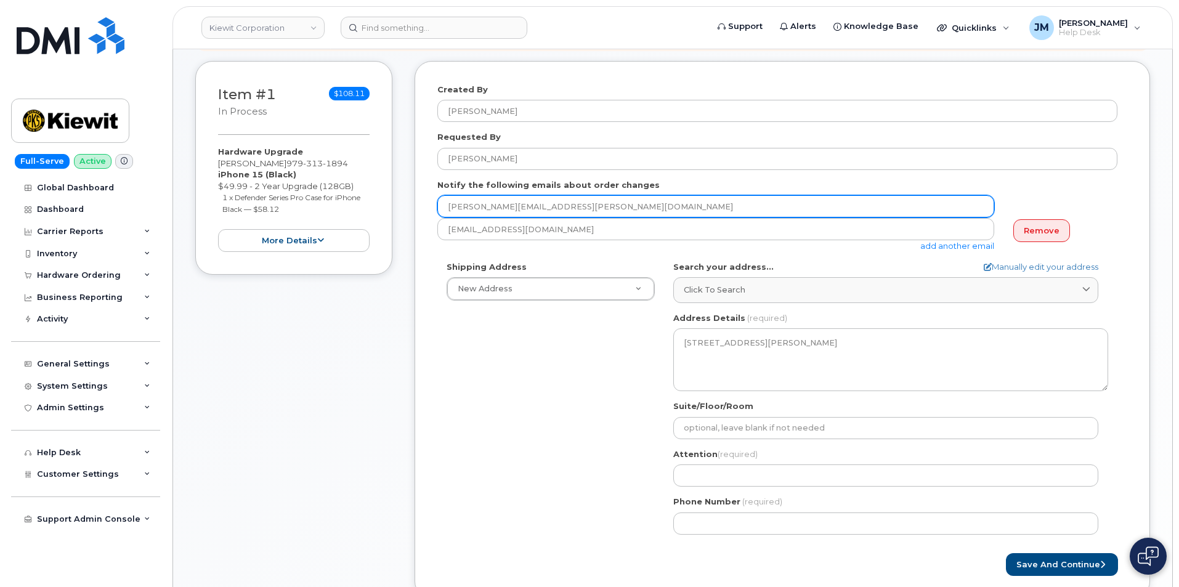
scroll to position [185, 0]
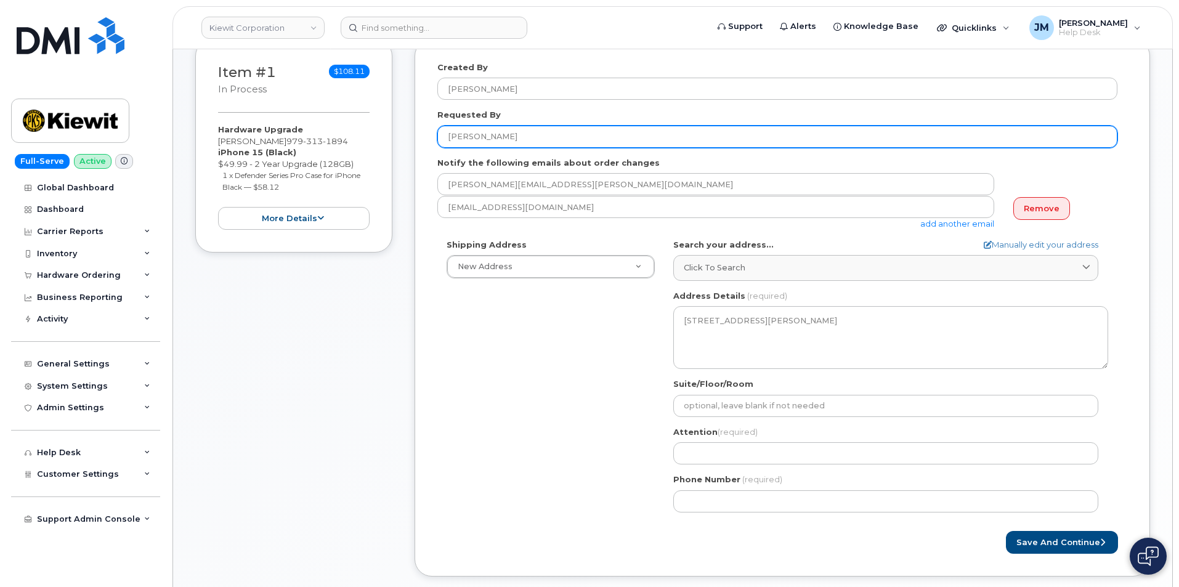
drag, startPoint x: 504, startPoint y: 137, endPoint x: 411, endPoint y: 135, distance: 92.4
click at [411, 135] on div "Item #1 in process $108.11 Hardware Upgrade [PERSON_NAME] [PHONE_NUMBER] iPhone…" at bounding box center [672, 317] width 955 height 556
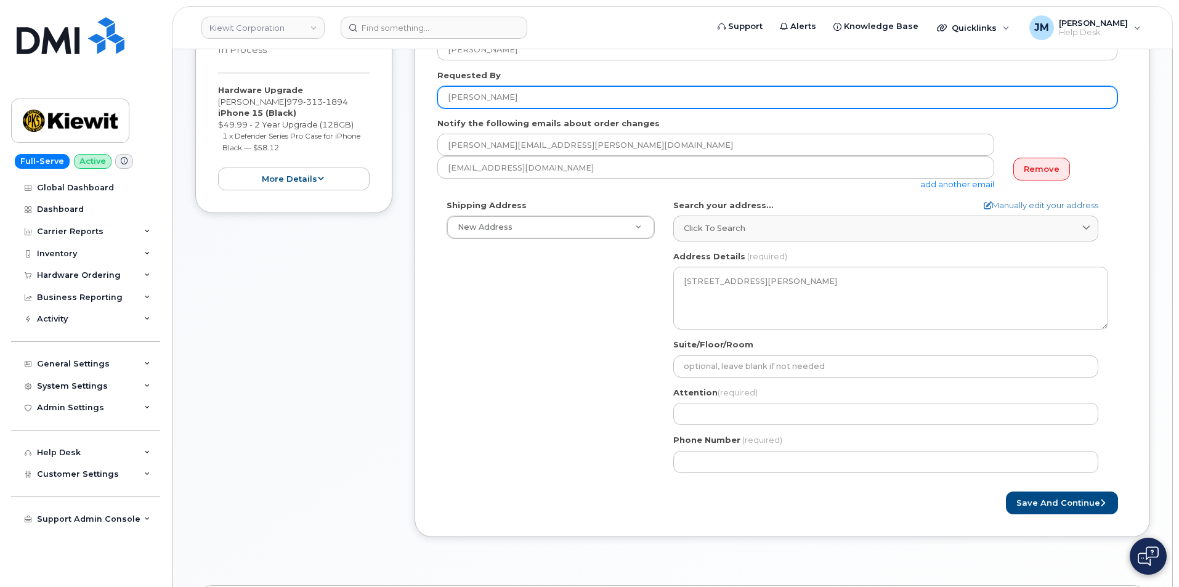
scroll to position [246, 0]
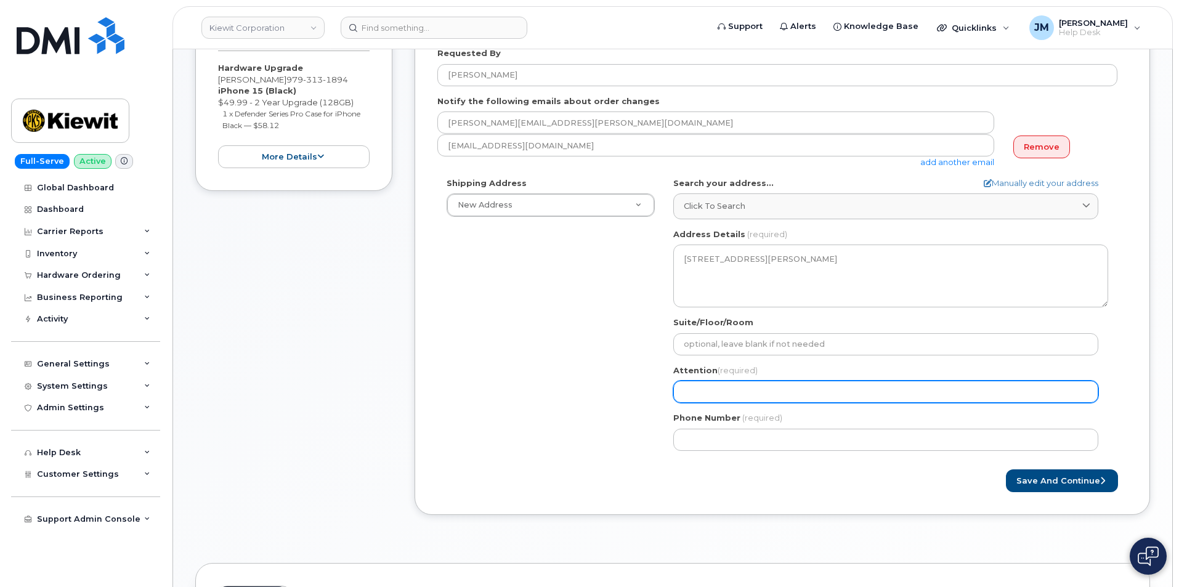
click at [717, 388] on input "Attention (required)" at bounding box center [885, 392] width 425 height 22
paste input "[PERSON_NAME]"
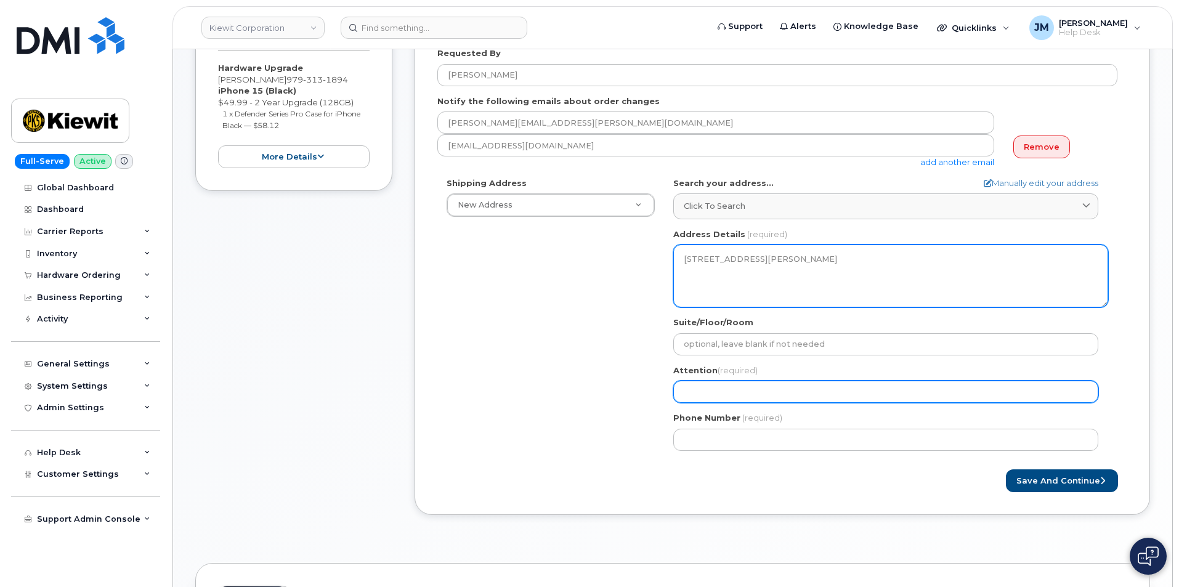
select select
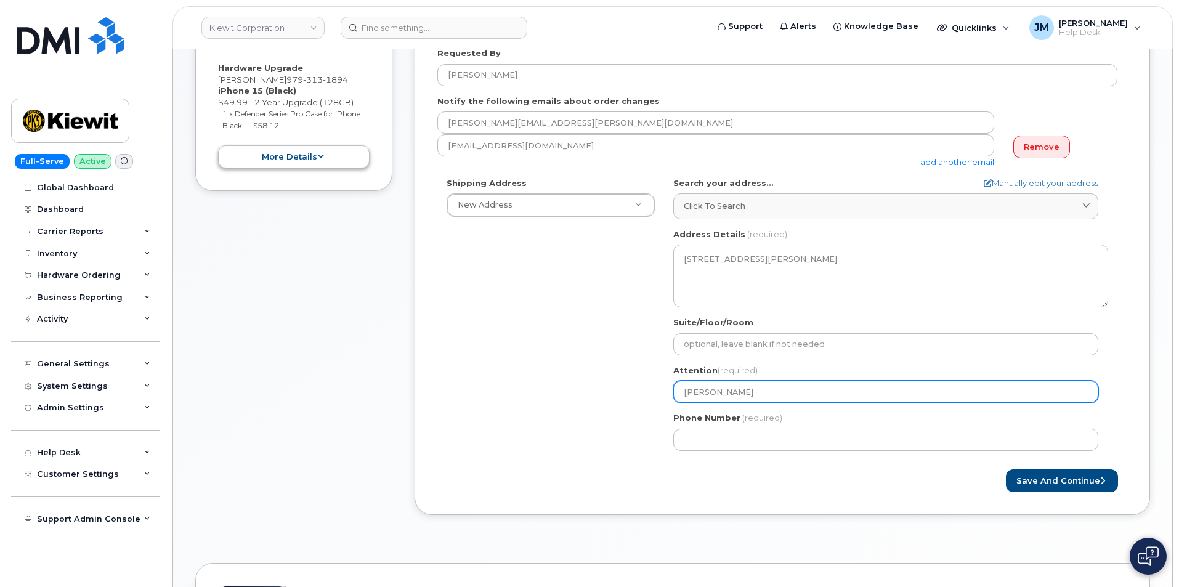
scroll to position [185, 0]
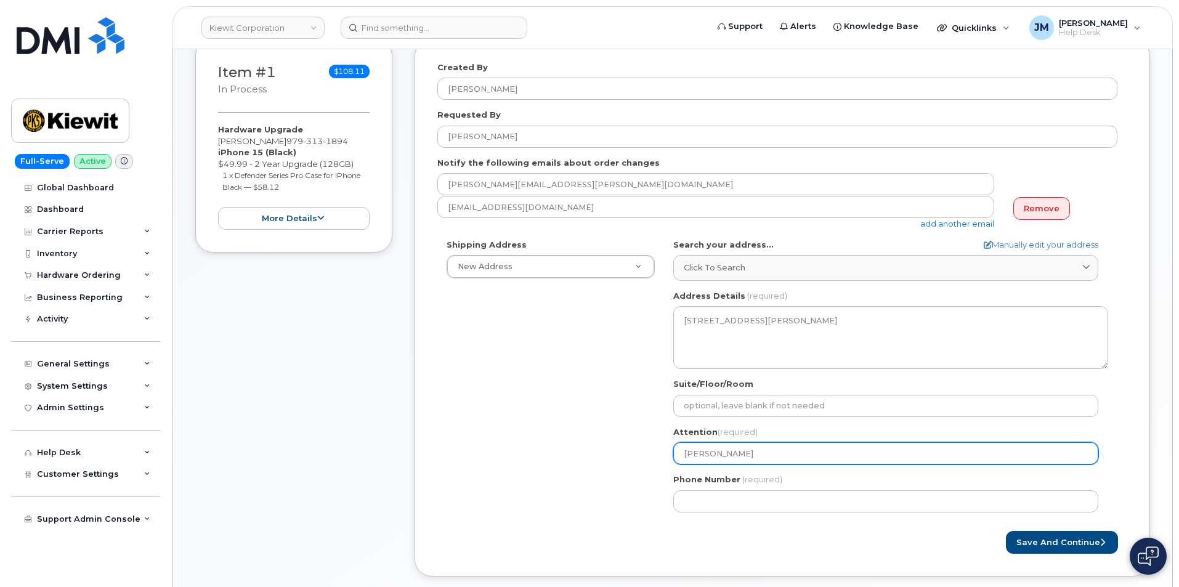
type input "[PERSON_NAME]"
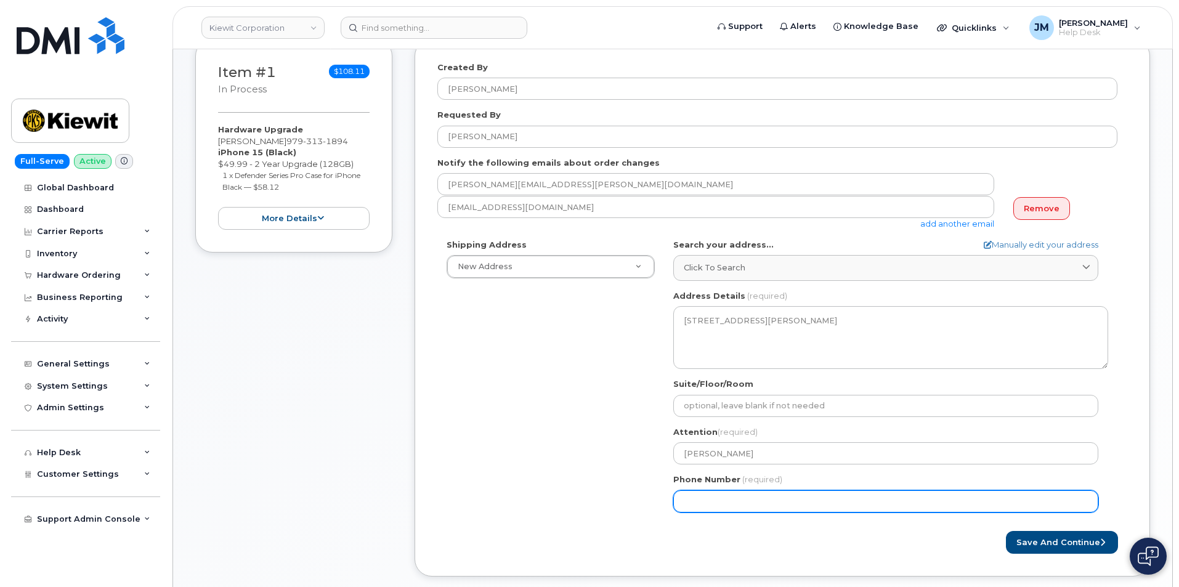
click at [734, 501] on input "Phone Number" at bounding box center [885, 501] width 425 height 22
paste input "8179142750"
select select
type input "8179142750"
select select
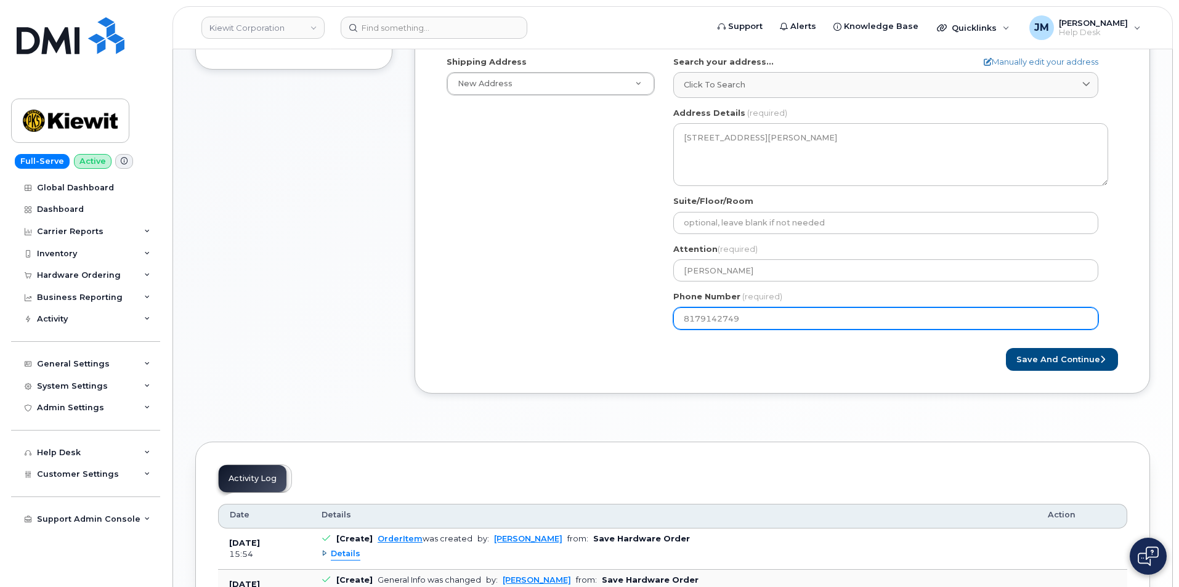
scroll to position [369, 0]
type input "8179142749"
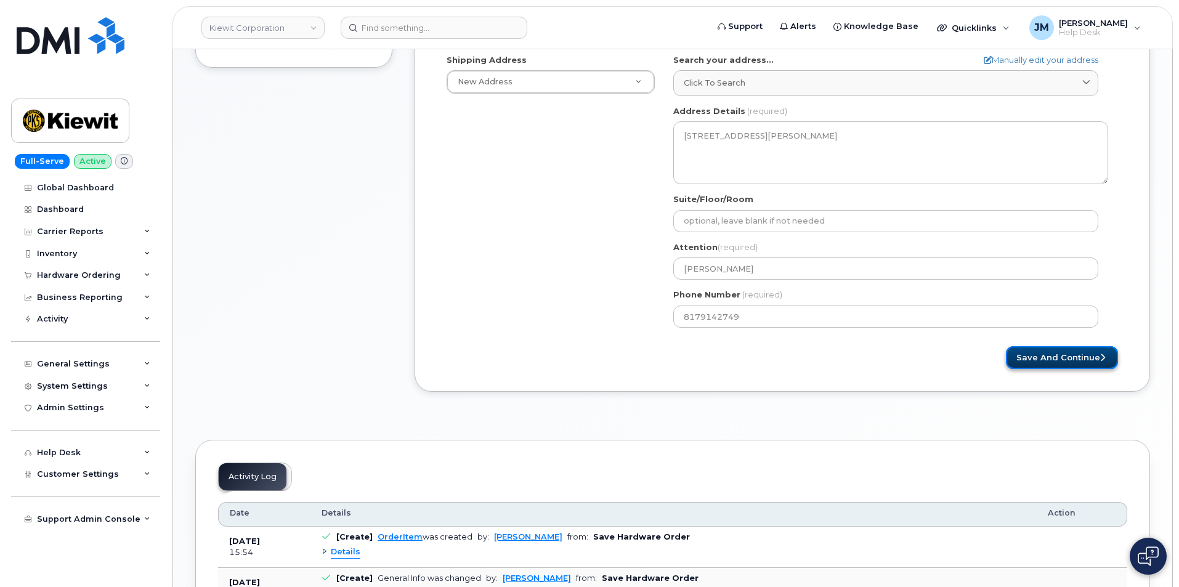
click at [1045, 364] on button "Save and Continue" at bounding box center [1062, 357] width 112 height 23
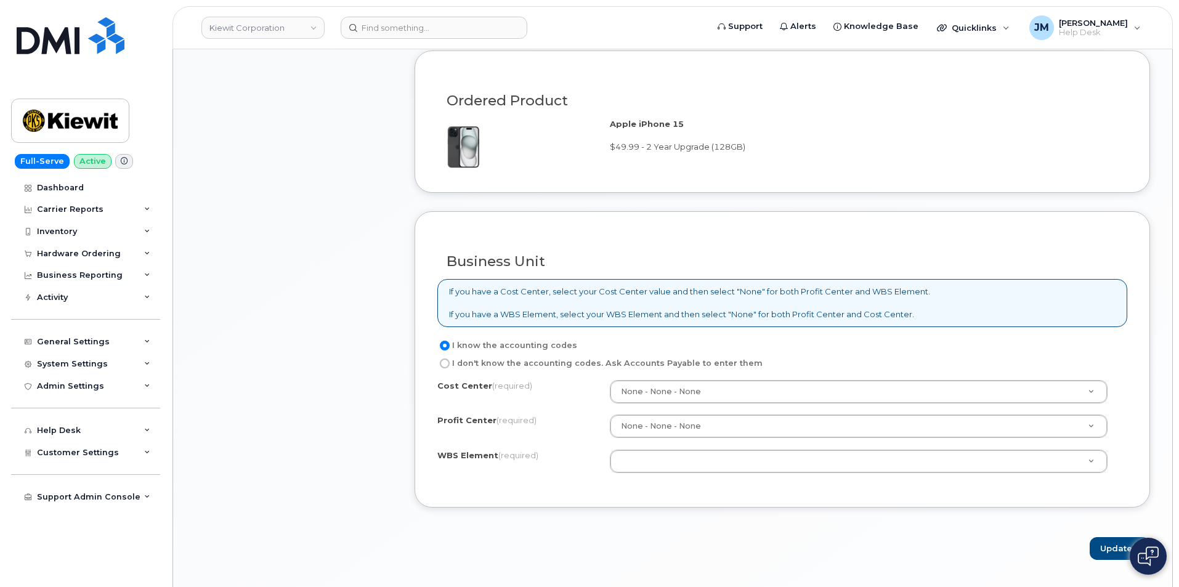
scroll to position [924, 0]
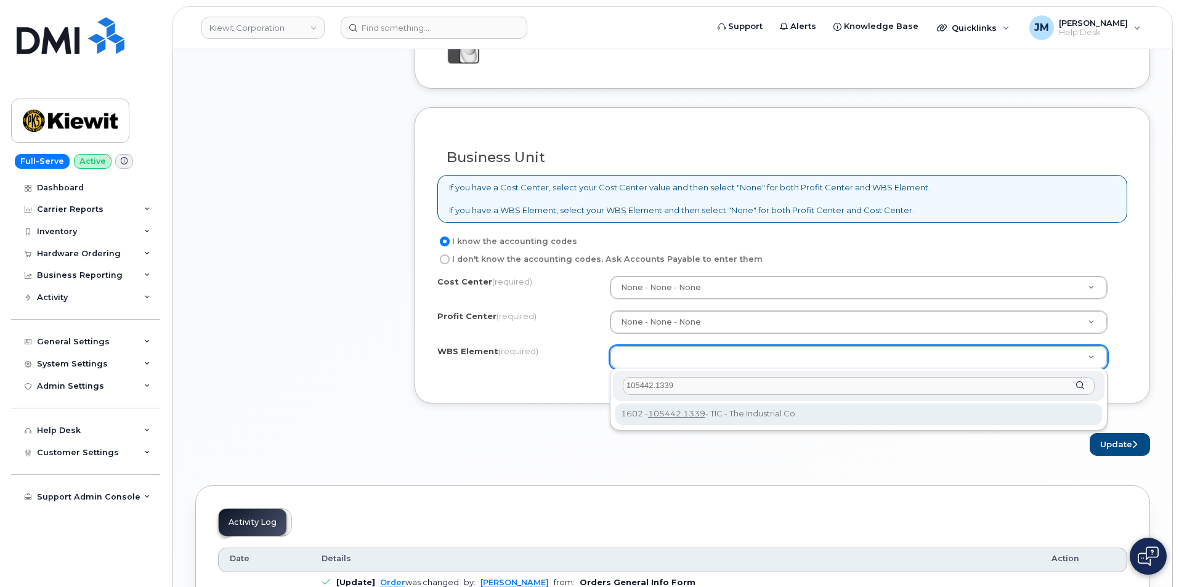
type input "105442.1339"
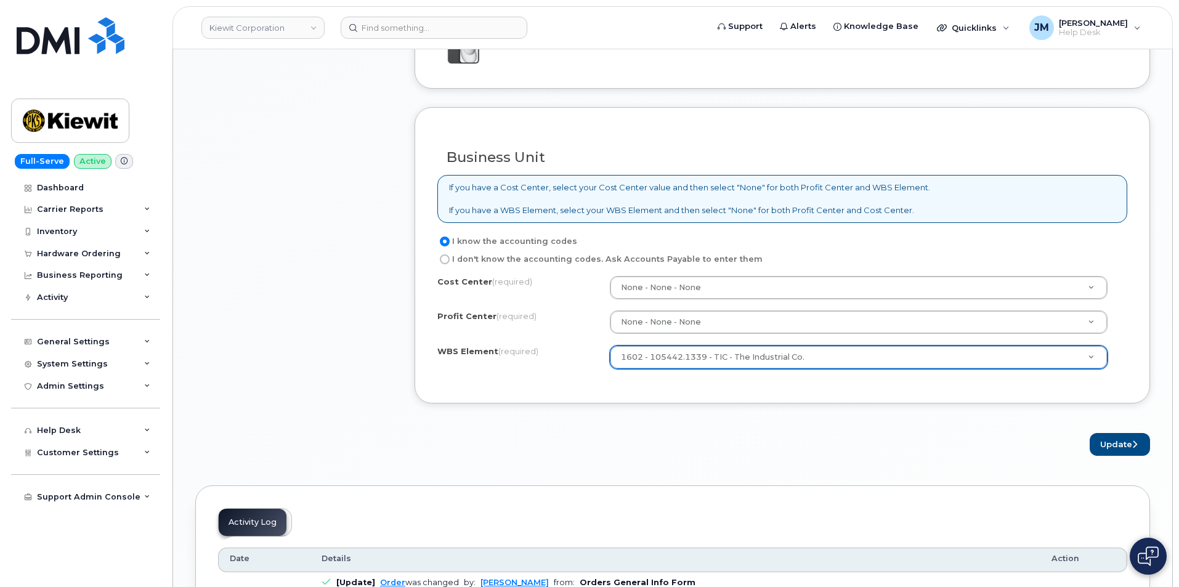
type input "105442.1339"
click at [1130, 437] on button "Update" at bounding box center [1119, 444] width 60 height 23
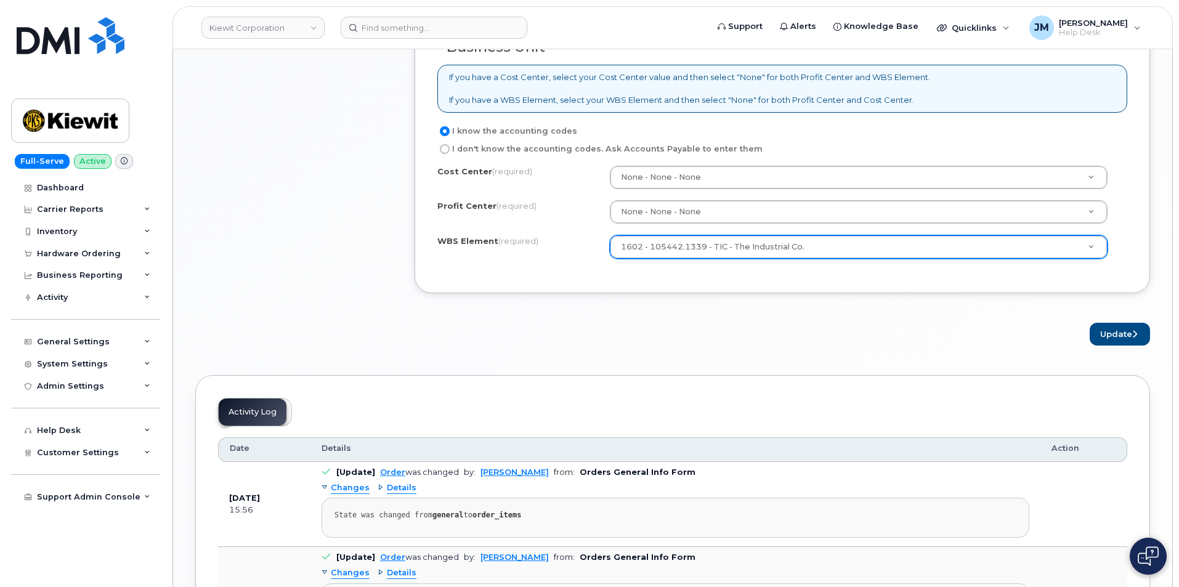
scroll to position [1043, 0]
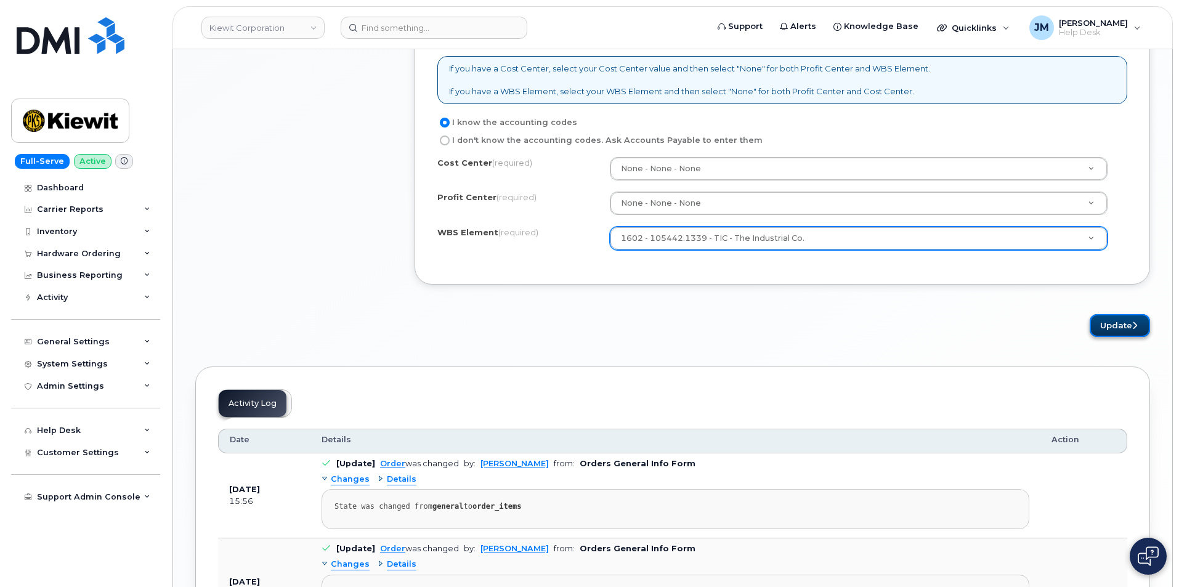
click at [1124, 328] on button "Update" at bounding box center [1119, 325] width 60 height 23
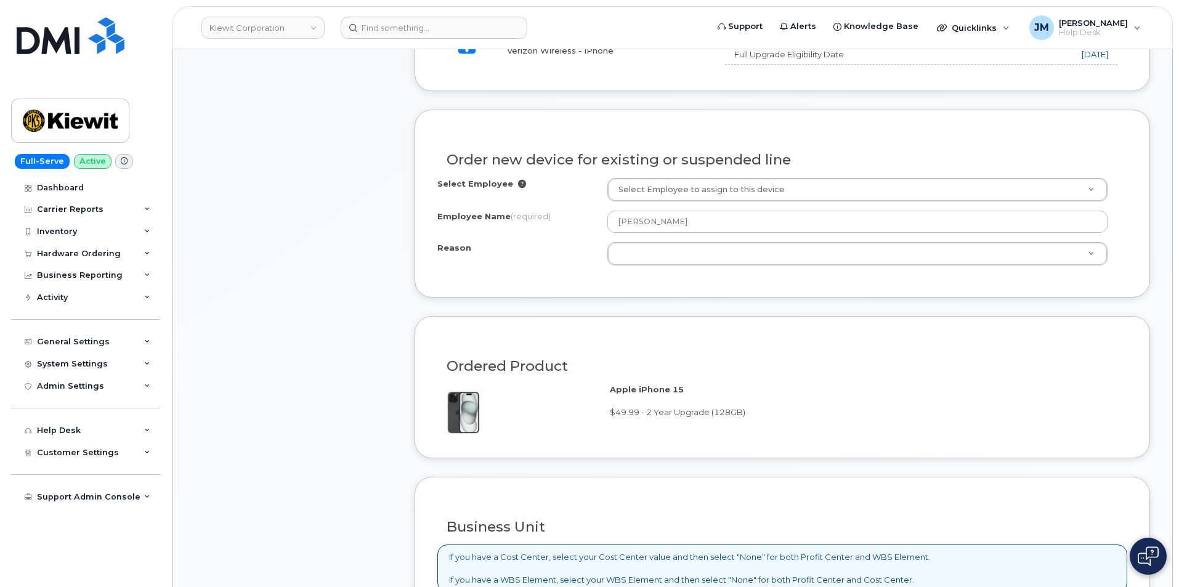
scroll to position [550, 0]
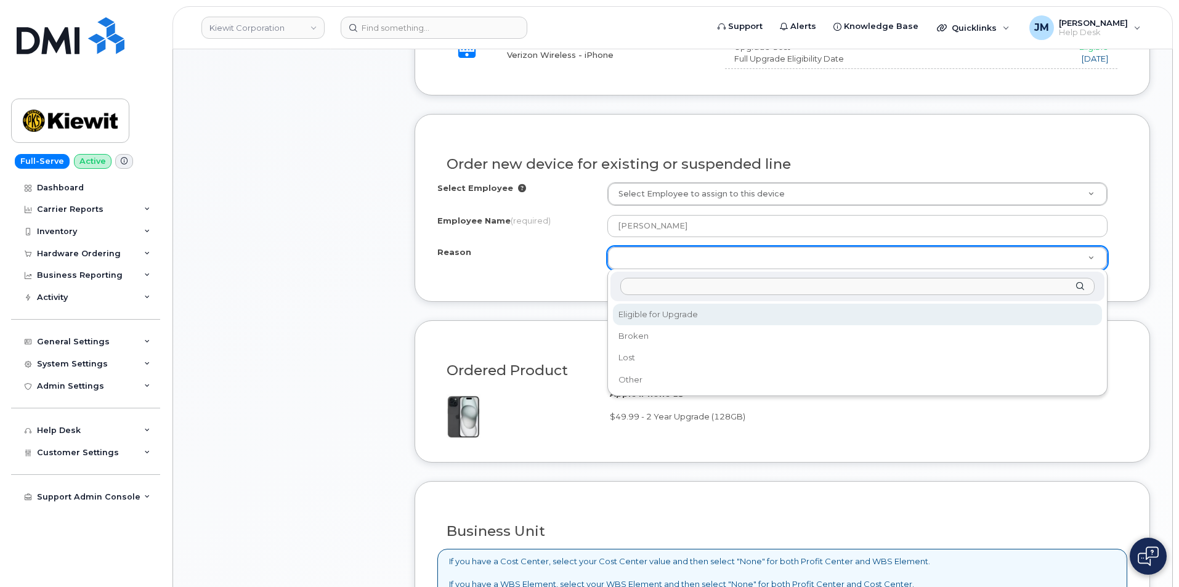
select select "eligible_for_upgrade"
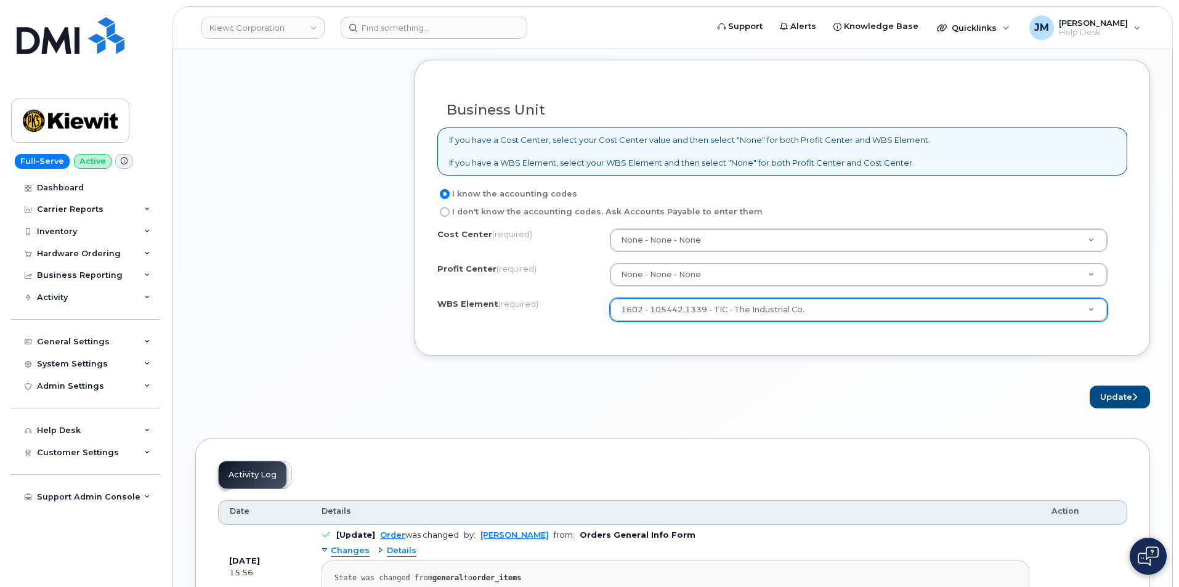
scroll to position [1043, 0]
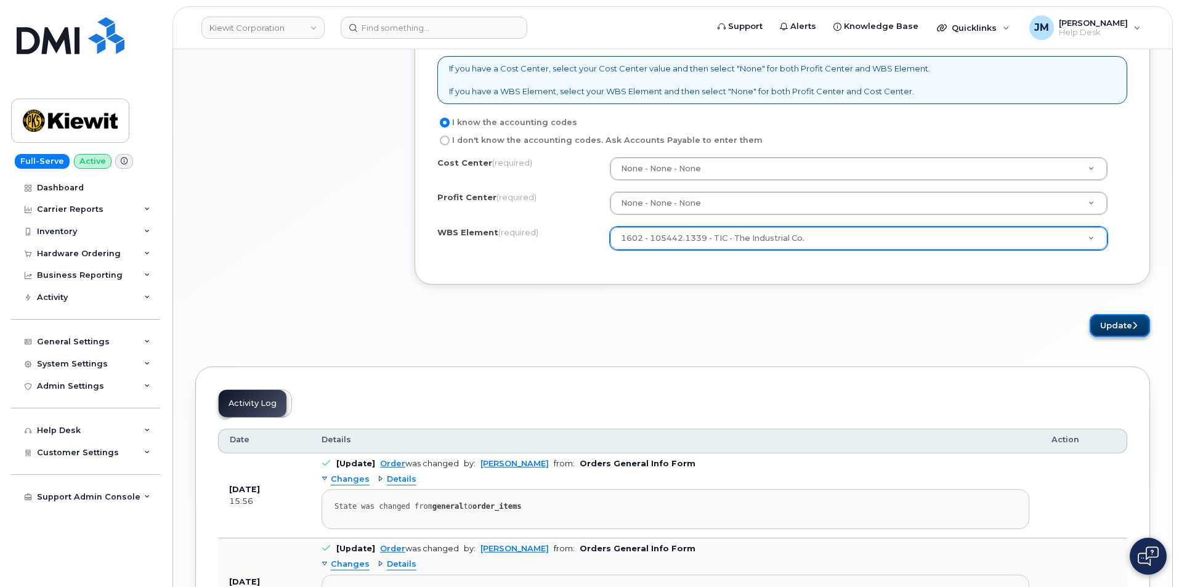
click at [1132, 324] on icon "submit" at bounding box center [1134, 325] width 5 height 8
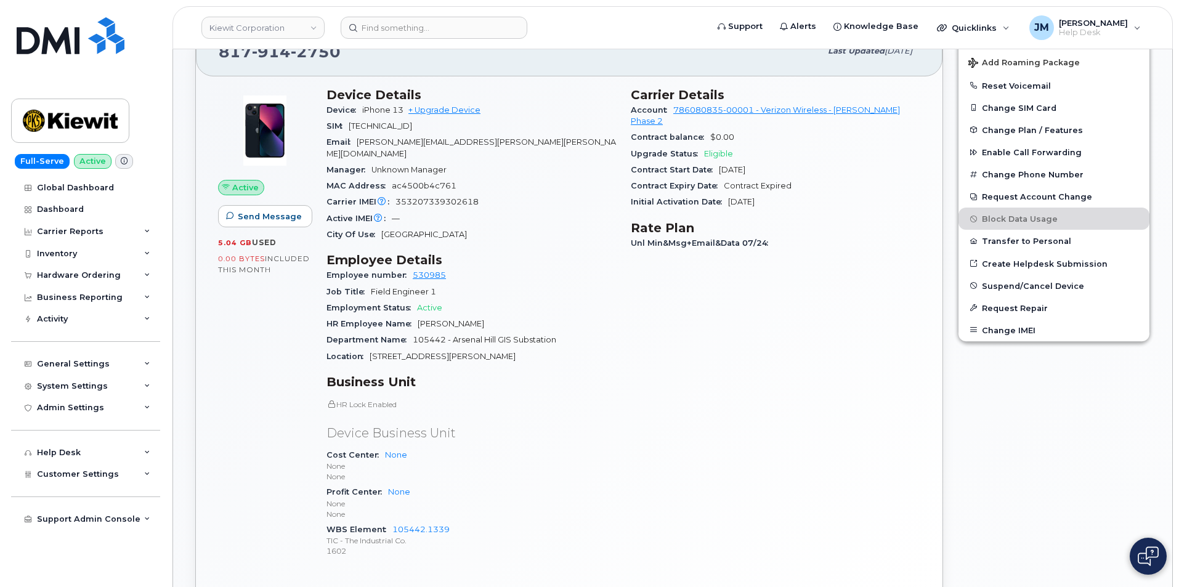
scroll to position [376, 0]
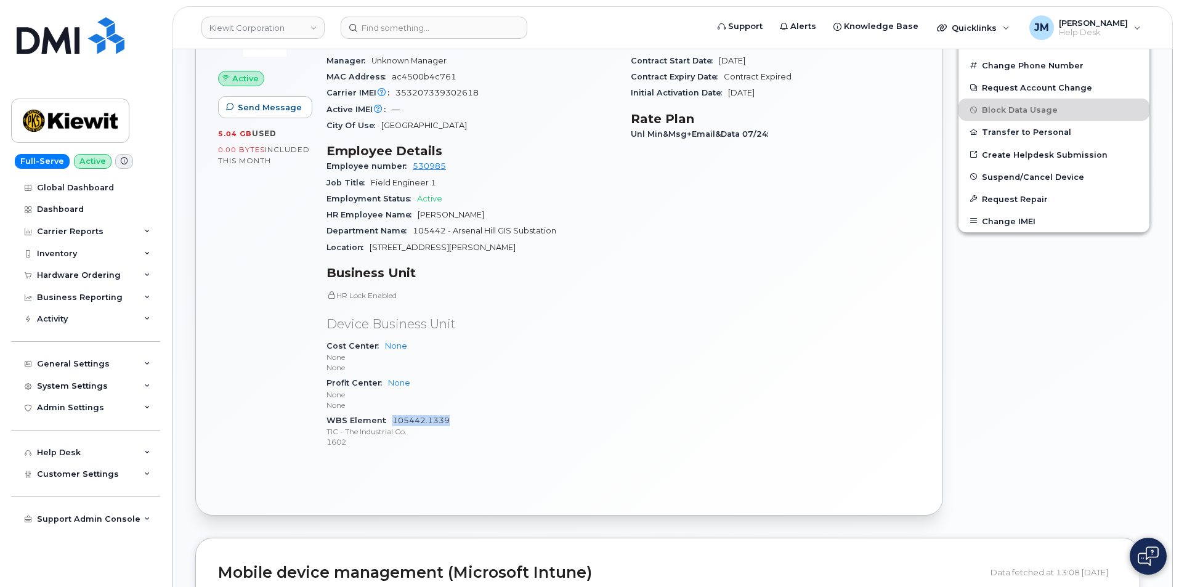
drag, startPoint x: 450, startPoint y: 410, endPoint x: 394, endPoint y: 410, distance: 56.0
click at [394, 413] on div "WBS Element 105442.1339 TIC - The Industrial Co. 1602" at bounding box center [470, 432] width 289 height 38
copy link "105442.1339"
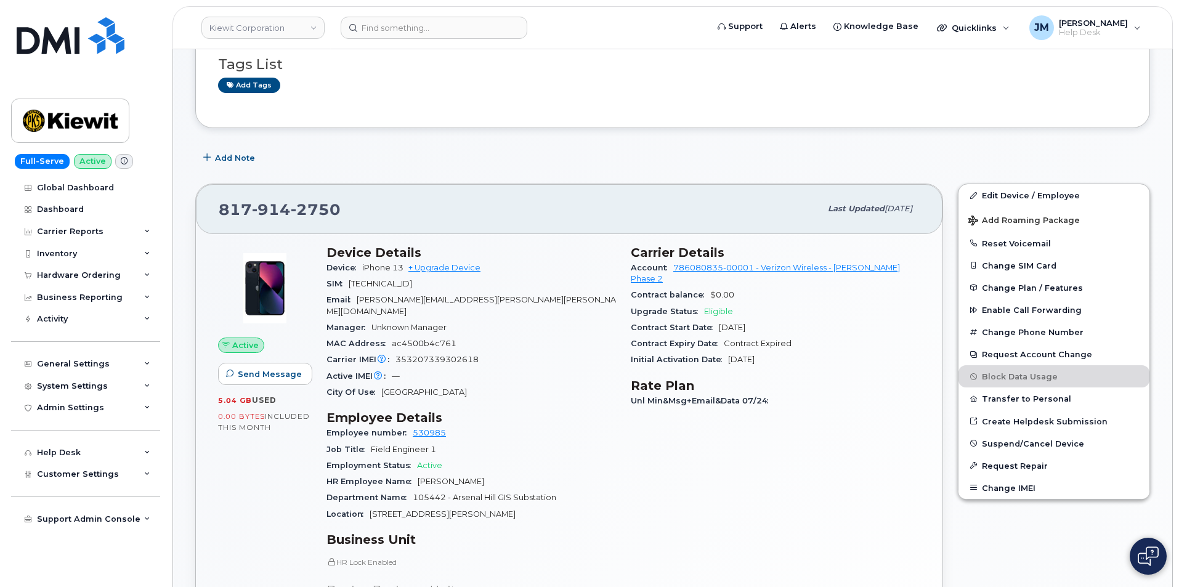
scroll to position [130, 0]
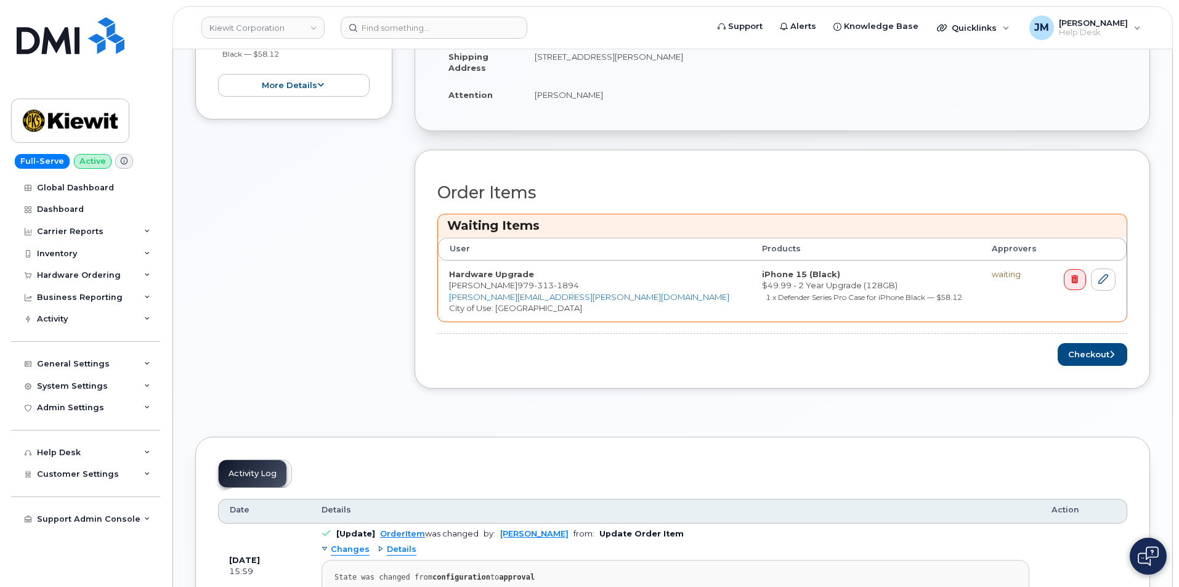
scroll to position [369, 0]
drag, startPoint x: 529, startPoint y: 285, endPoint x: 450, endPoint y: 285, distance: 79.4
click at [450, 285] on td "Hardware Upgrade [PERSON_NAME] [PHONE_NUMBER] [PERSON_NAME][EMAIL_ADDRESS][PERS…" at bounding box center [594, 292] width 313 height 61
copy td "[PERSON_NAME]"
click at [1085, 357] on button "Checkout" at bounding box center [1092, 355] width 70 height 23
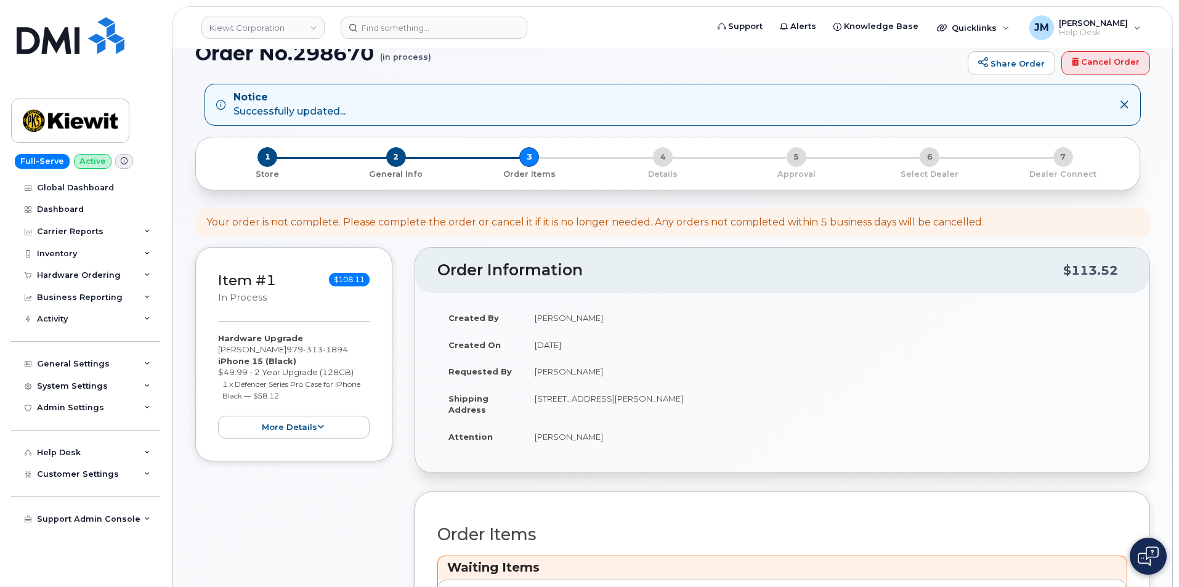
scroll to position [0, 0]
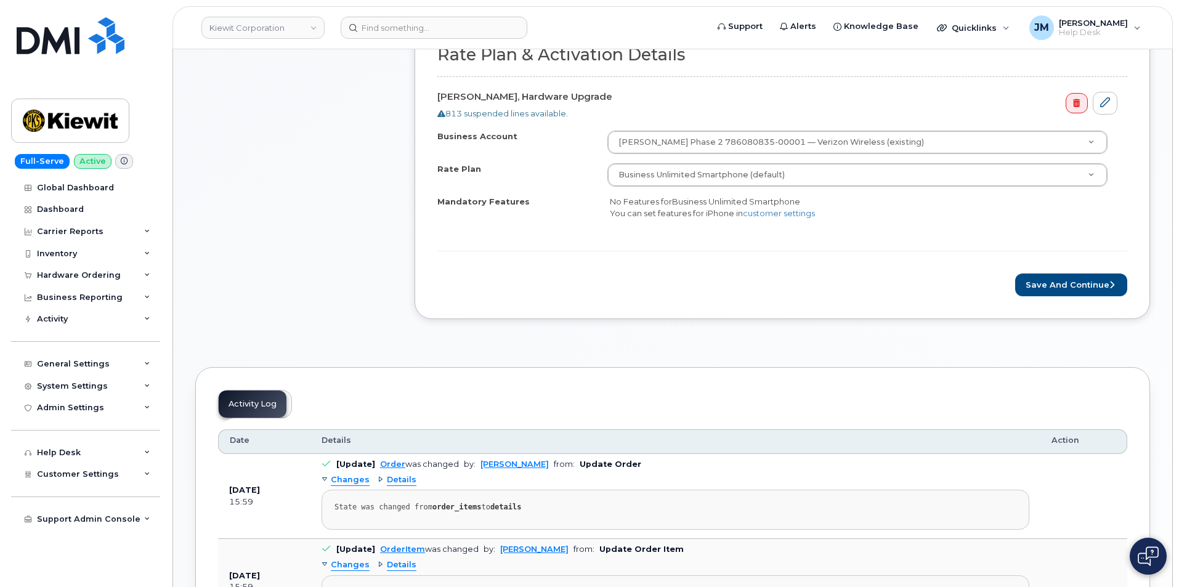
scroll to position [431, 0]
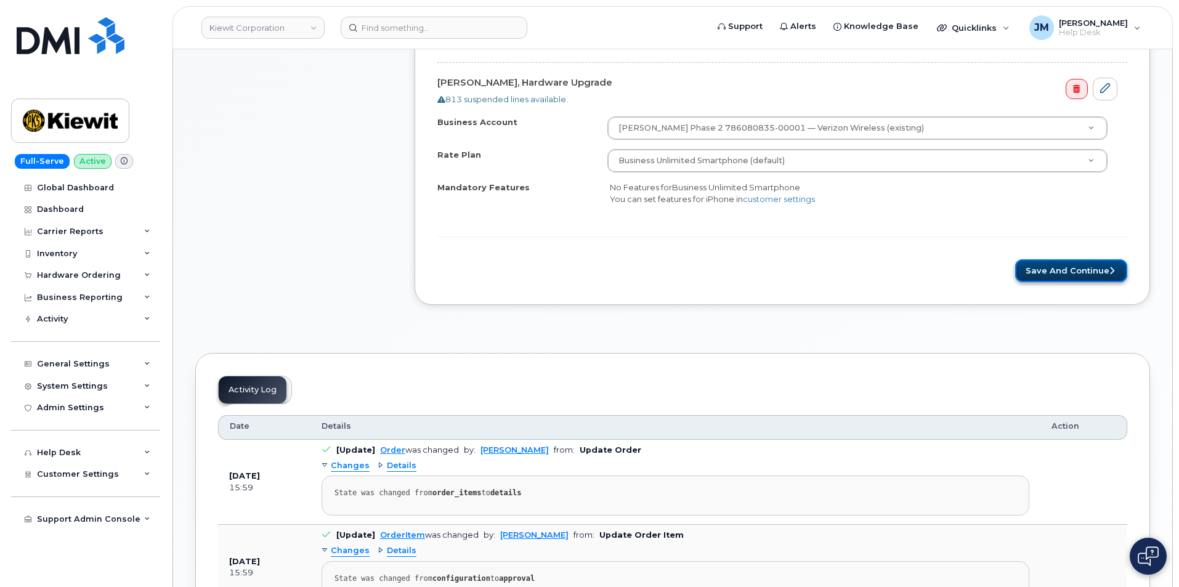
click at [1062, 273] on button "Save and Continue" at bounding box center [1071, 270] width 112 height 23
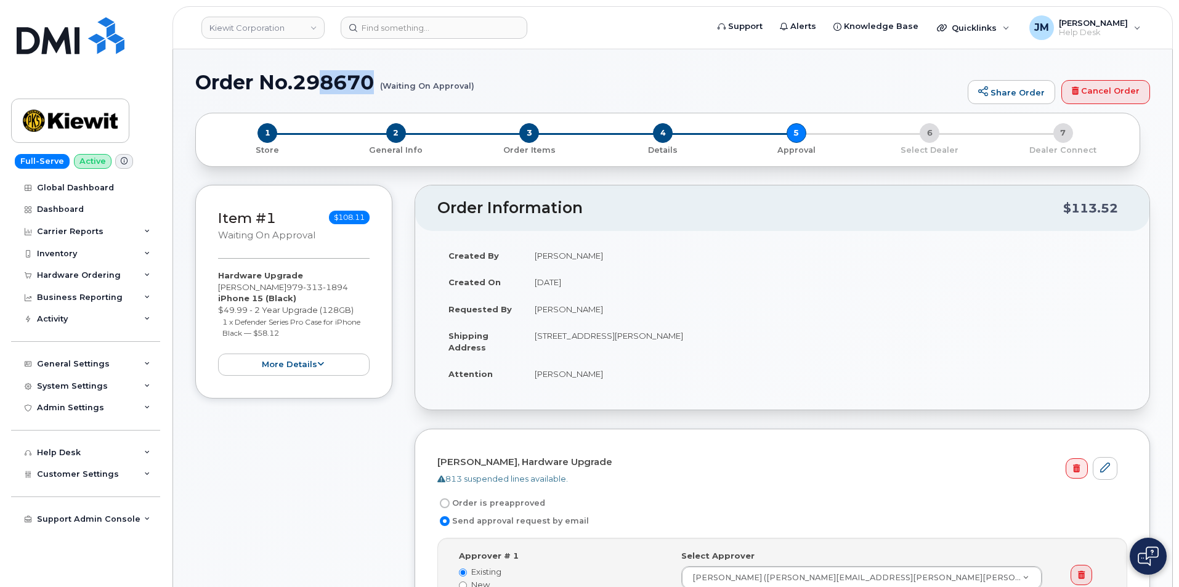
drag, startPoint x: 483, startPoint y: 84, endPoint x: 318, endPoint y: 74, distance: 164.8
click at [319, 74] on h1 "Order No.298670 (Waiting On Approval)" at bounding box center [578, 82] width 766 height 22
click at [201, 71] on h1 "Order No.298670 (Waiting On Approval)" at bounding box center [578, 82] width 766 height 22
drag, startPoint x: 196, startPoint y: 76, endPoint x: 475, endPoint y: 101, distance: 279.5
click at [475, 101] on div "Order No.298670 (Waiting On Approval) Share Order Cancel Order" at bounding box center [672, 91] width 955 height 41
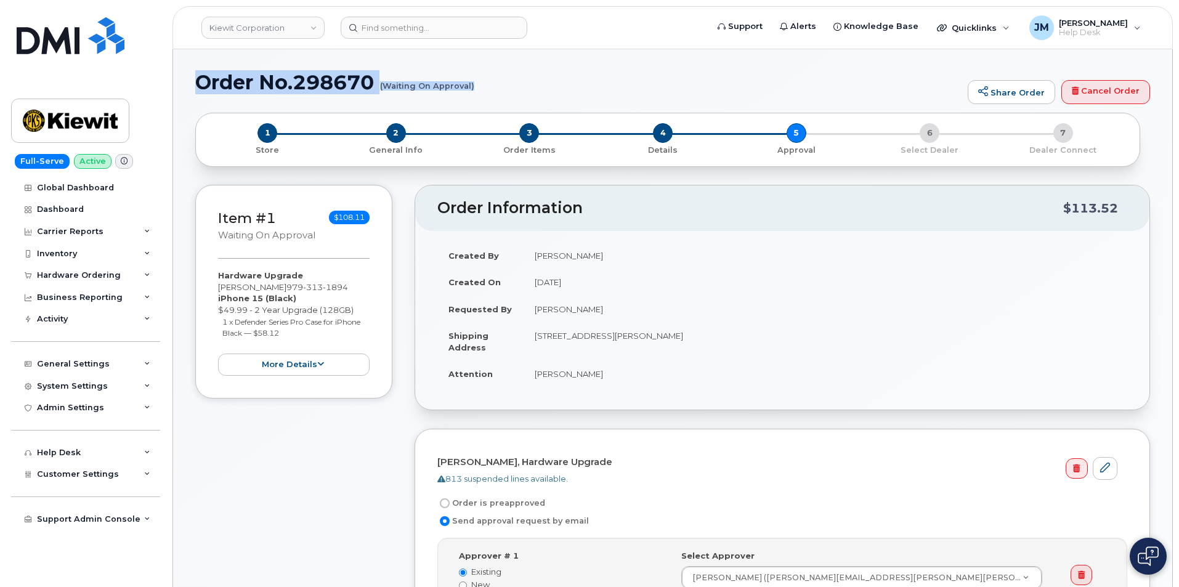
copy h1 "Order No.298670 (Waiting On Approval)"
